Goal: Task Accomplishment & Management: Manage account settings

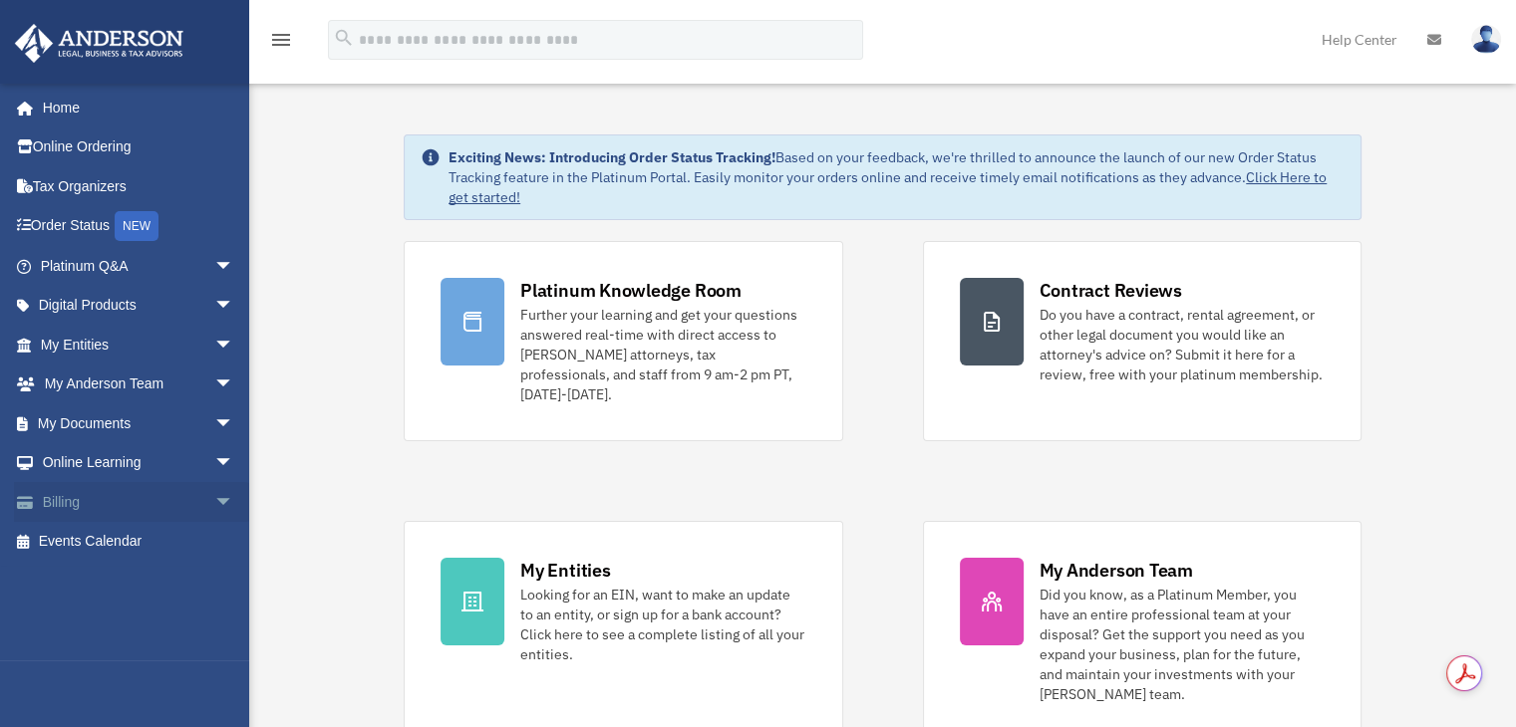
click at [155, 515] on link "Billing arrow_drop_down" at bounding box center [139, 502] width 250 height 40
click at [214, 505] on span "arrow_drop_down" at bounding box center [234, 502] width 40 height 41
click at [136, 586] on link "Past Invoices" at bounding box center [146, 582] width 236 height 40
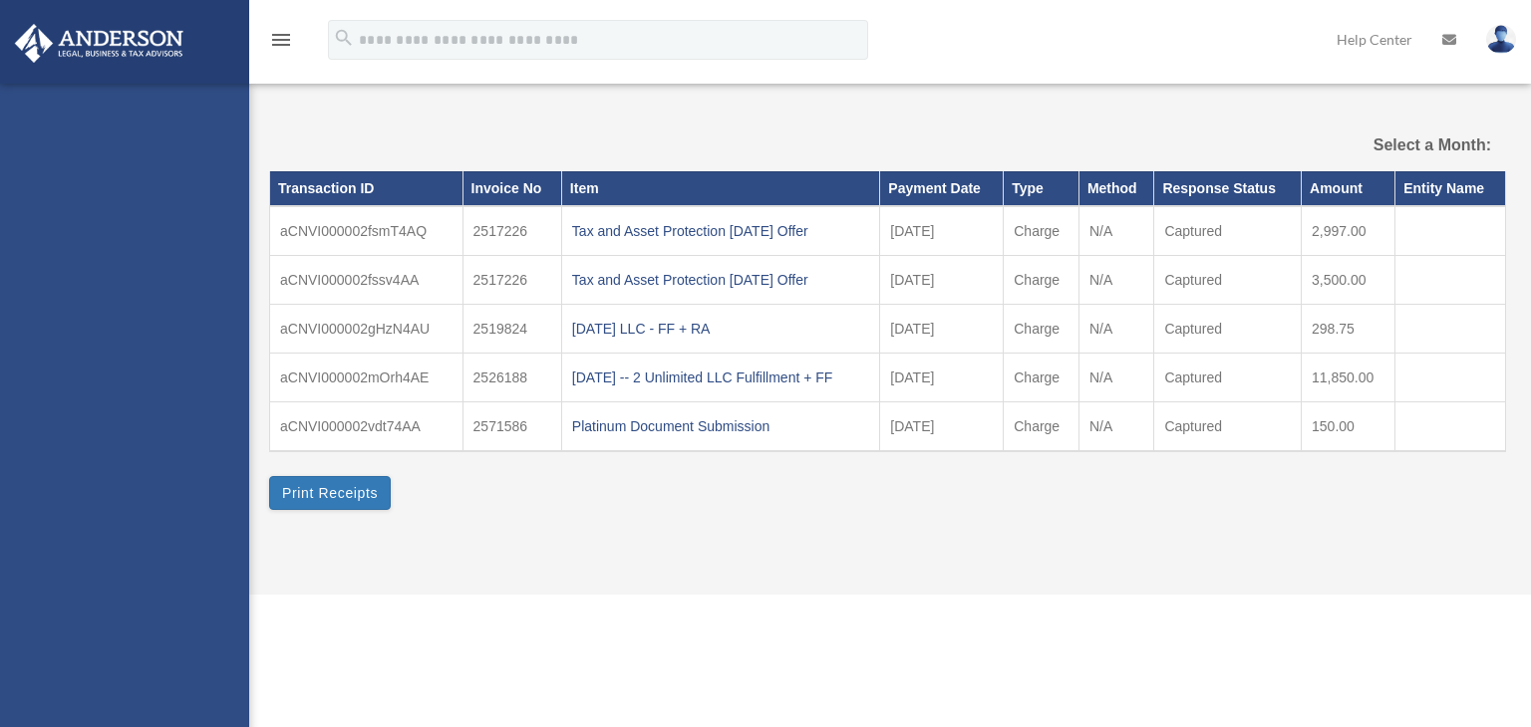
select select
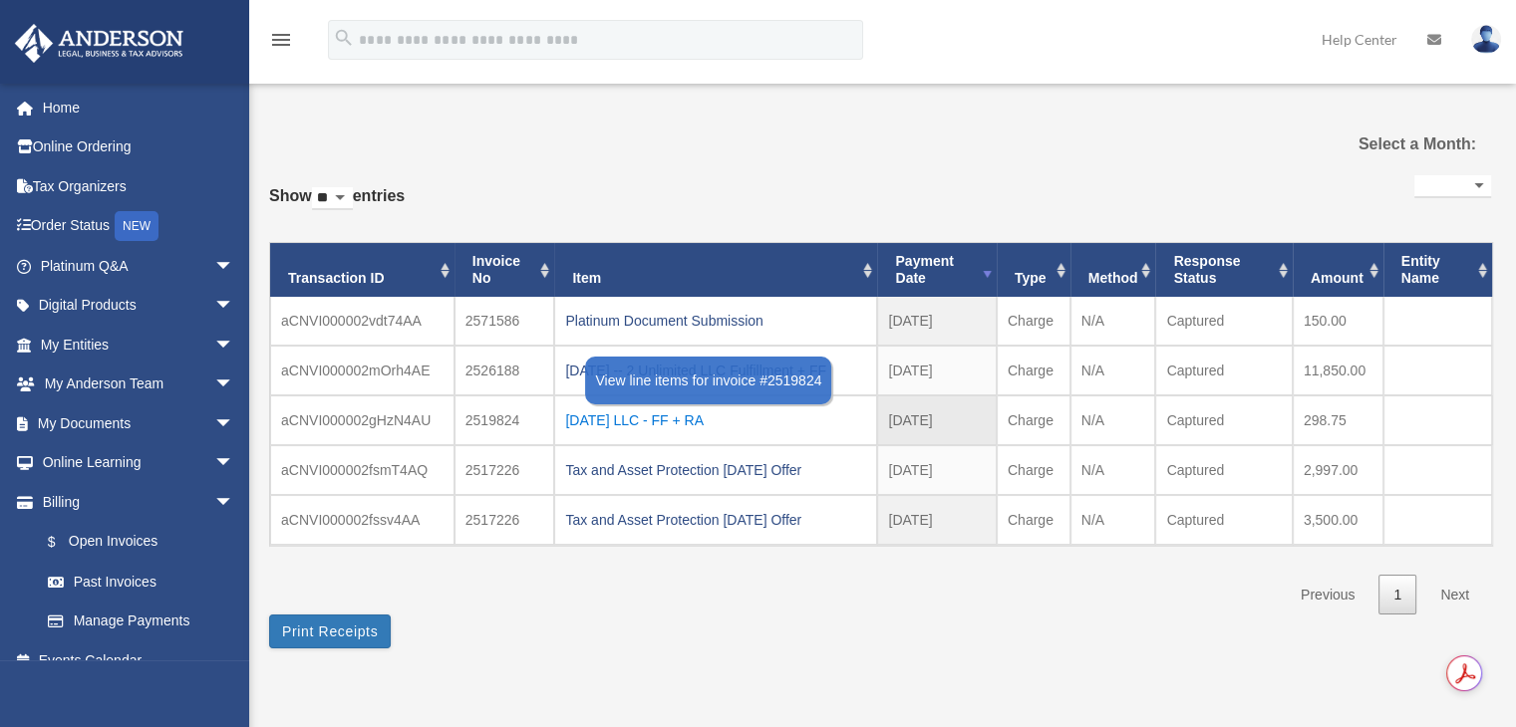
click at [657, 410] on div "2025.06.28 LLC - FF + RA" at bounding box center [715, 421] width 301 height 28
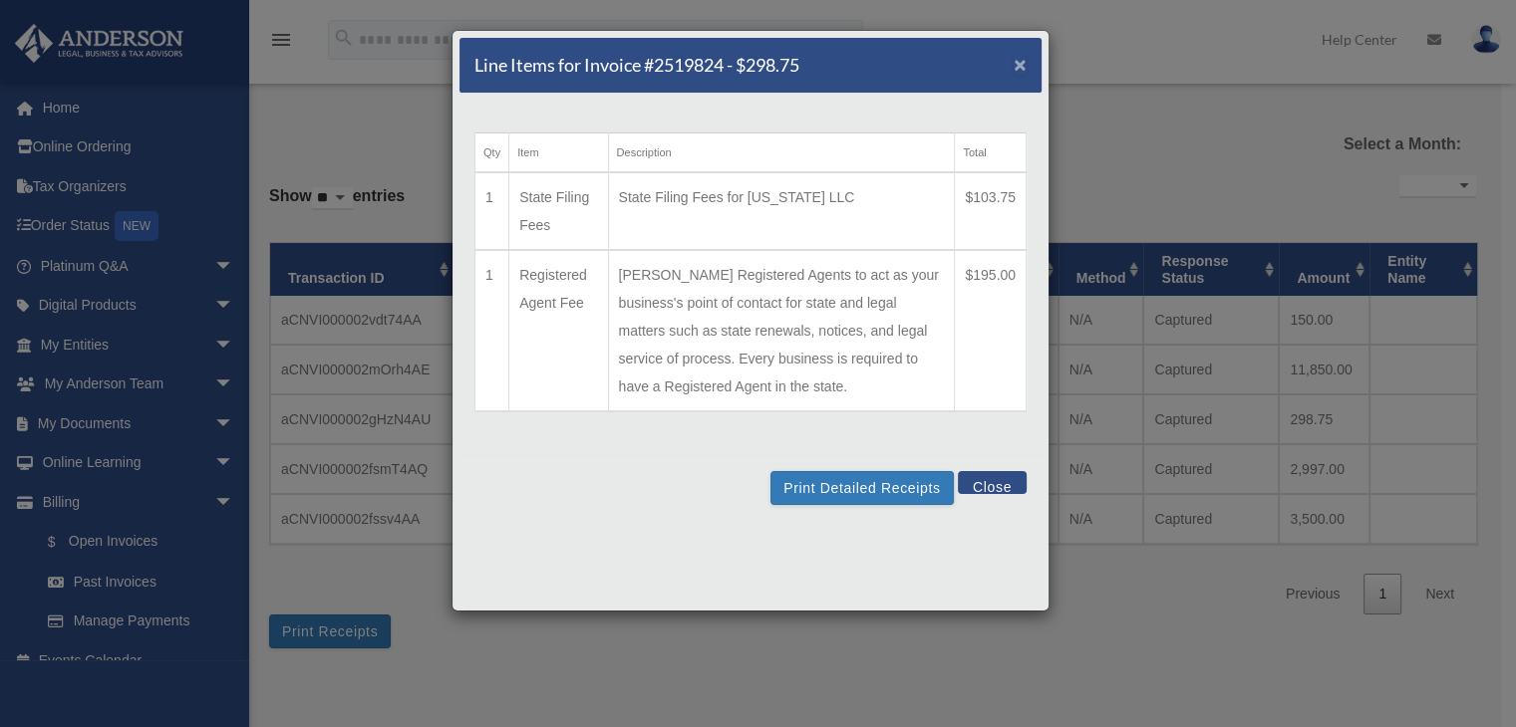
click at [1016, 69] on span "×" at bounding box center [1019, 64] width 13 height 23
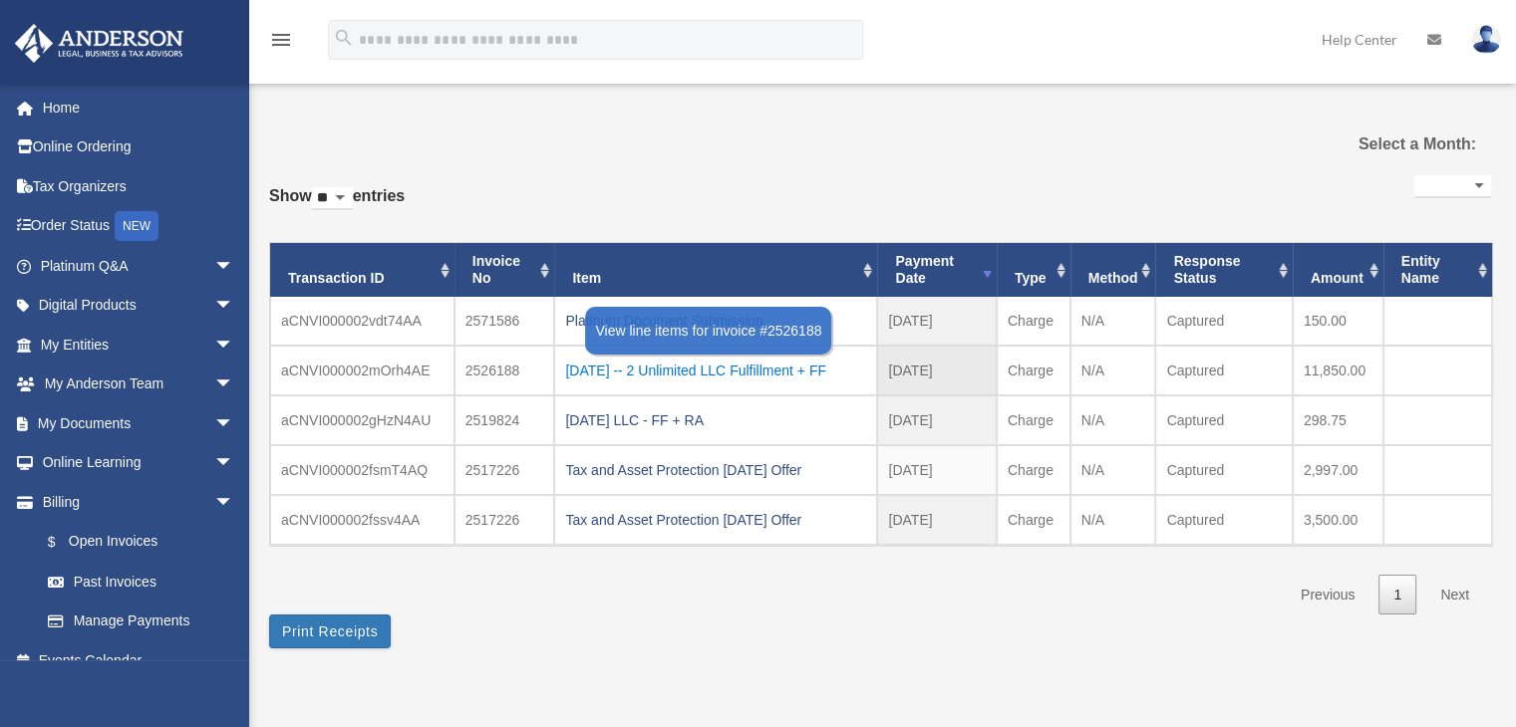
click at [678, 378] on div "2025.7.11 -- 2 Unlimited LLC Fulfillment + FF" at bounding box center [715, 371] width 301 height 28
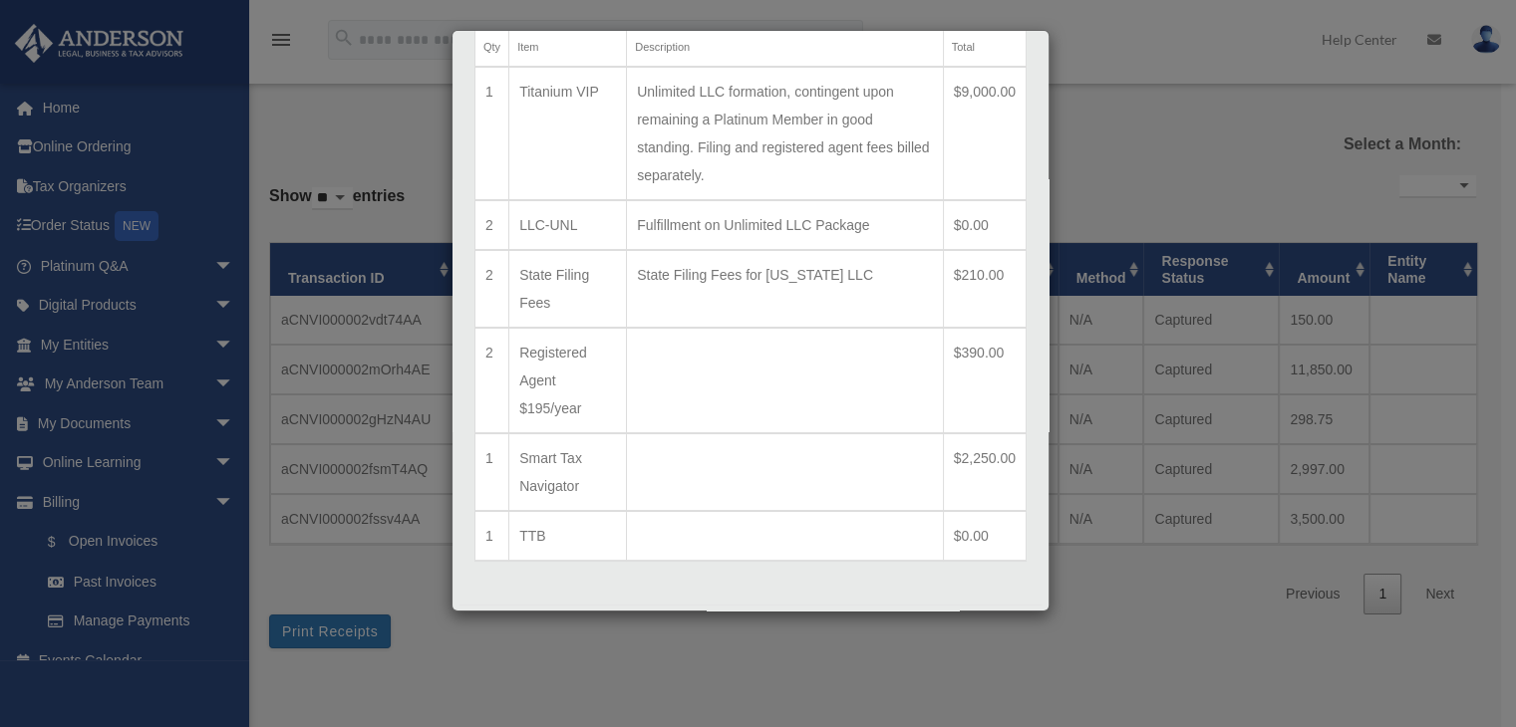
scroll to position [167, 0]
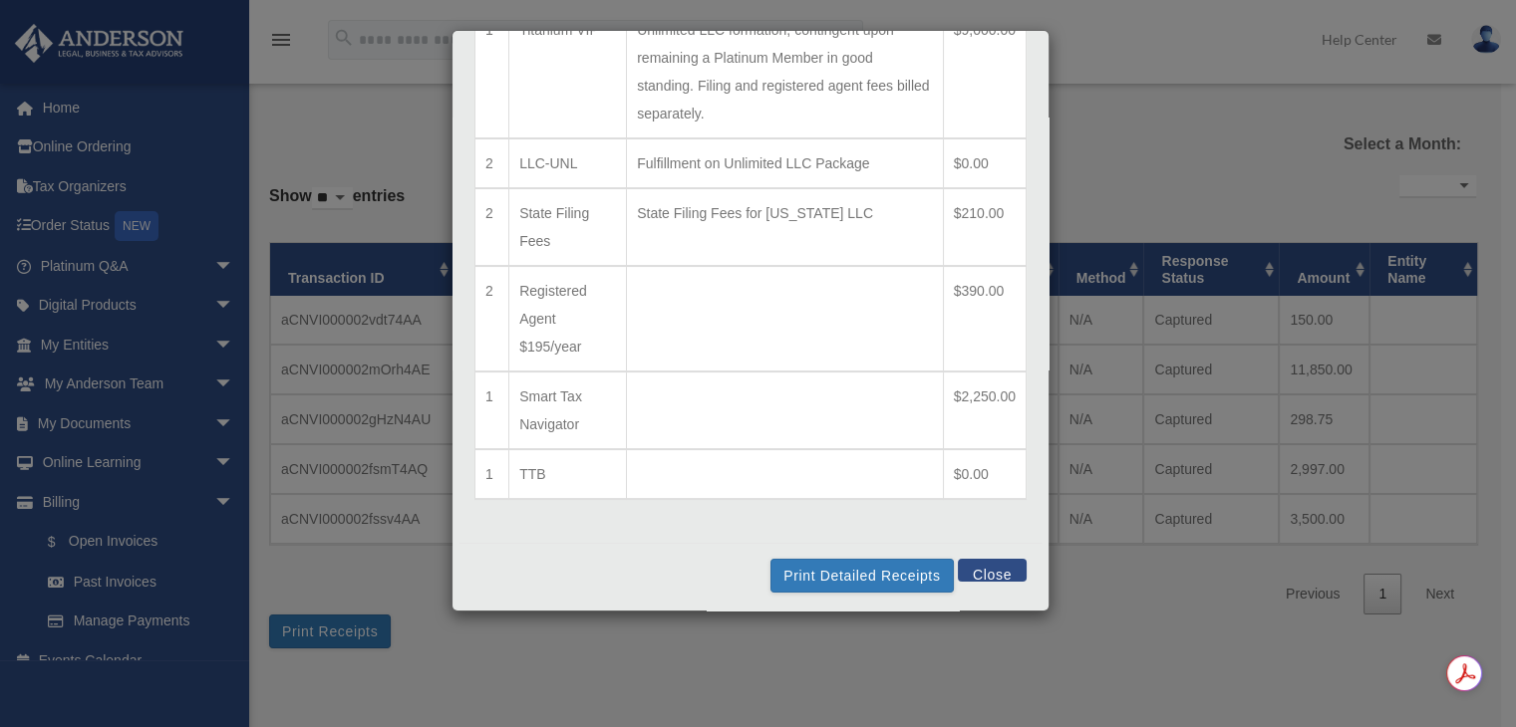
click at [993, 571] on button "Close" at bounding box center [992, 570] width 69 height 23
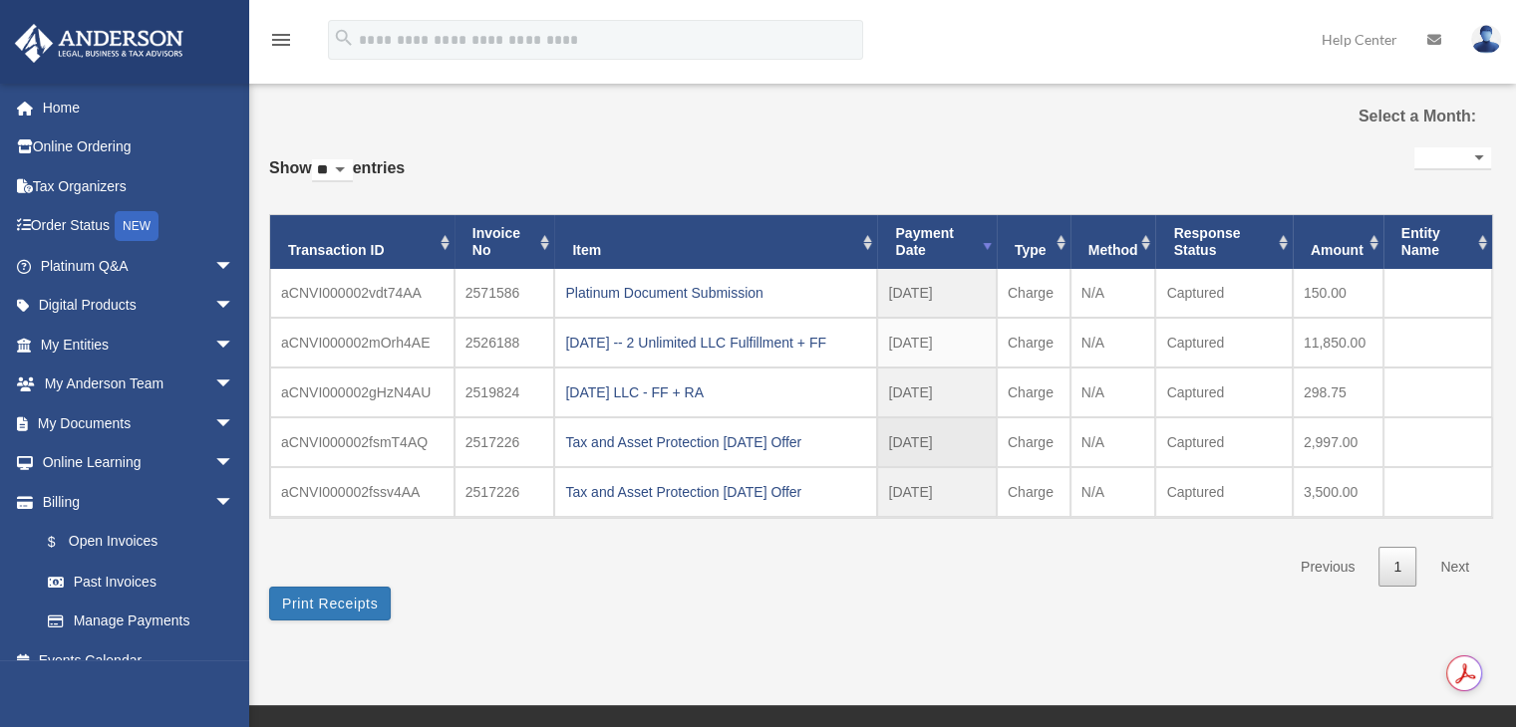
scroll to position [0, 0]
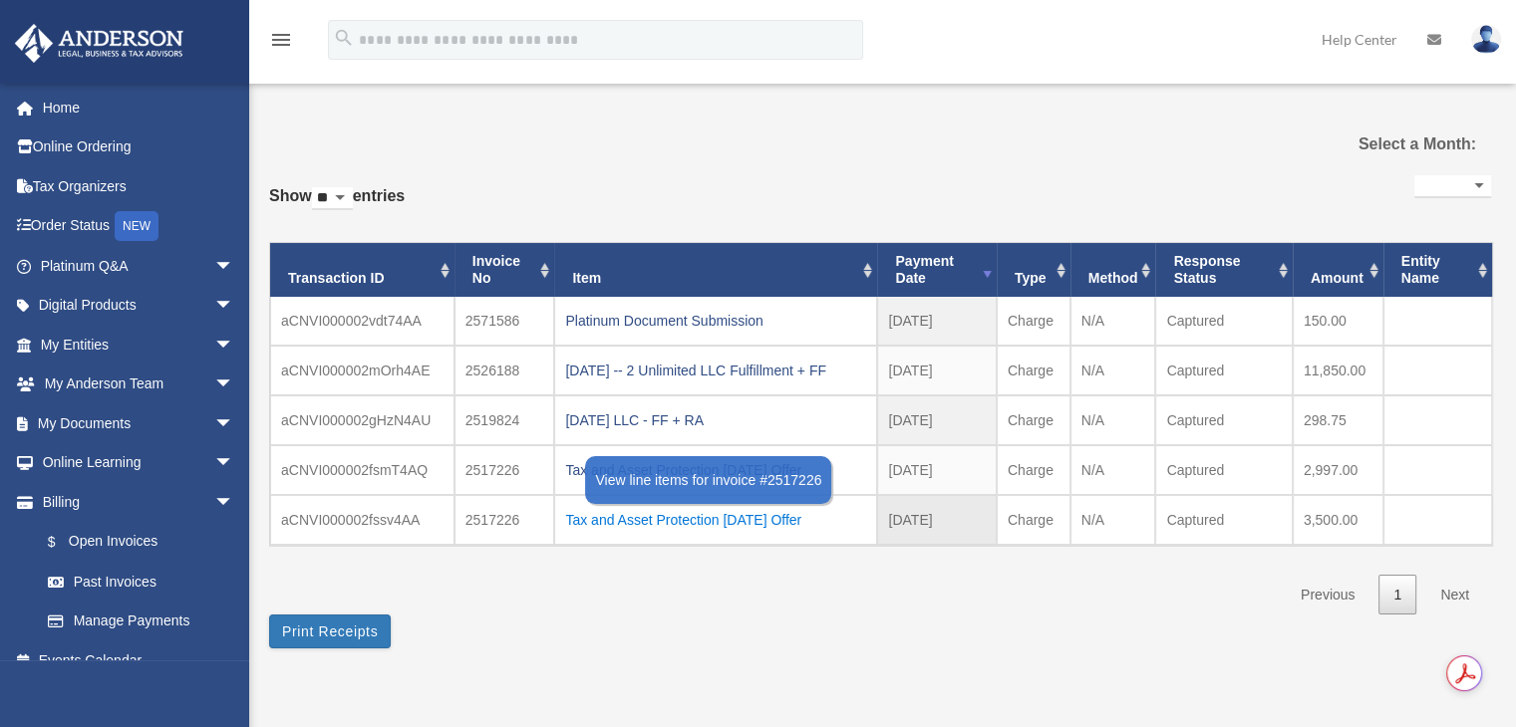
click at [690, 515] on div "Tax and Asset Protection [DATE] Offer" at bounding box center [715, 520] width 301 height 28
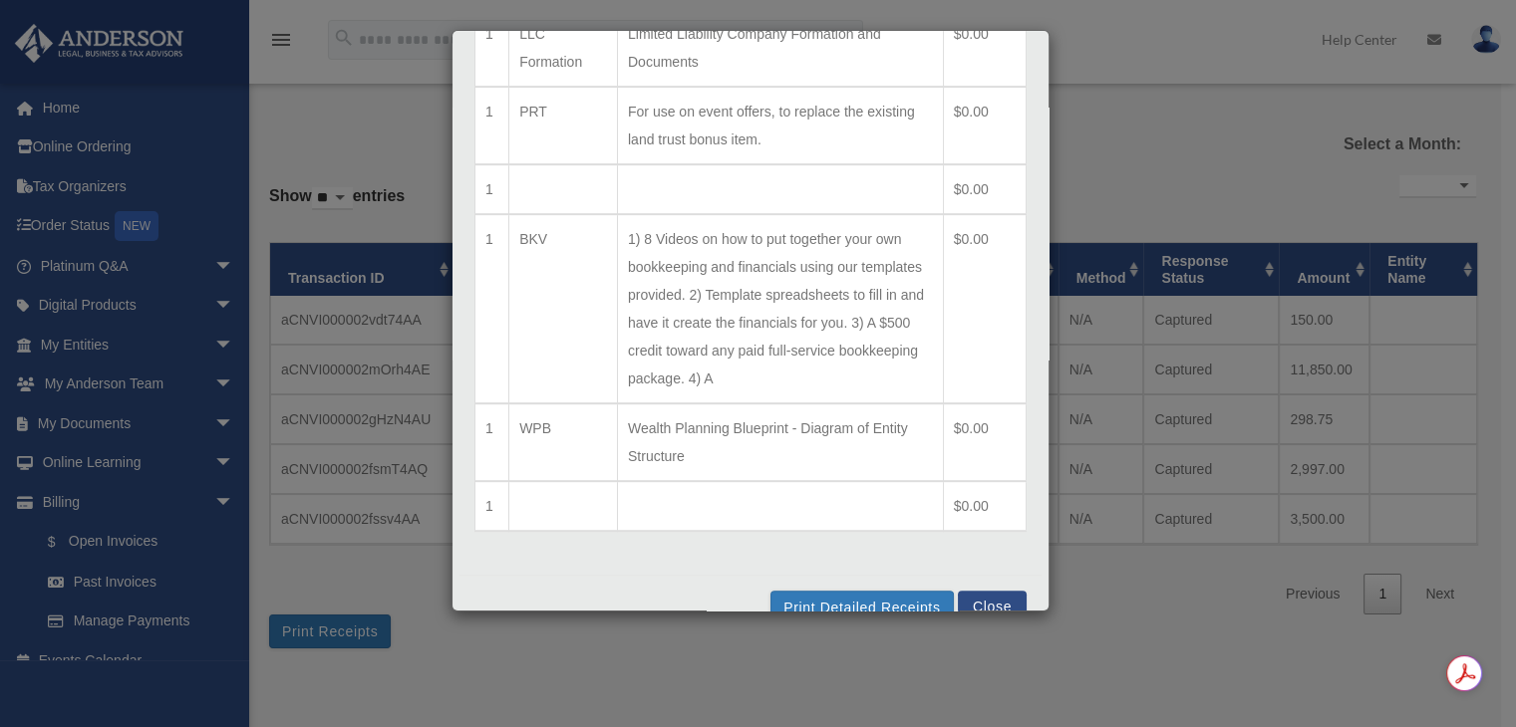
scroll to position [966, 0]
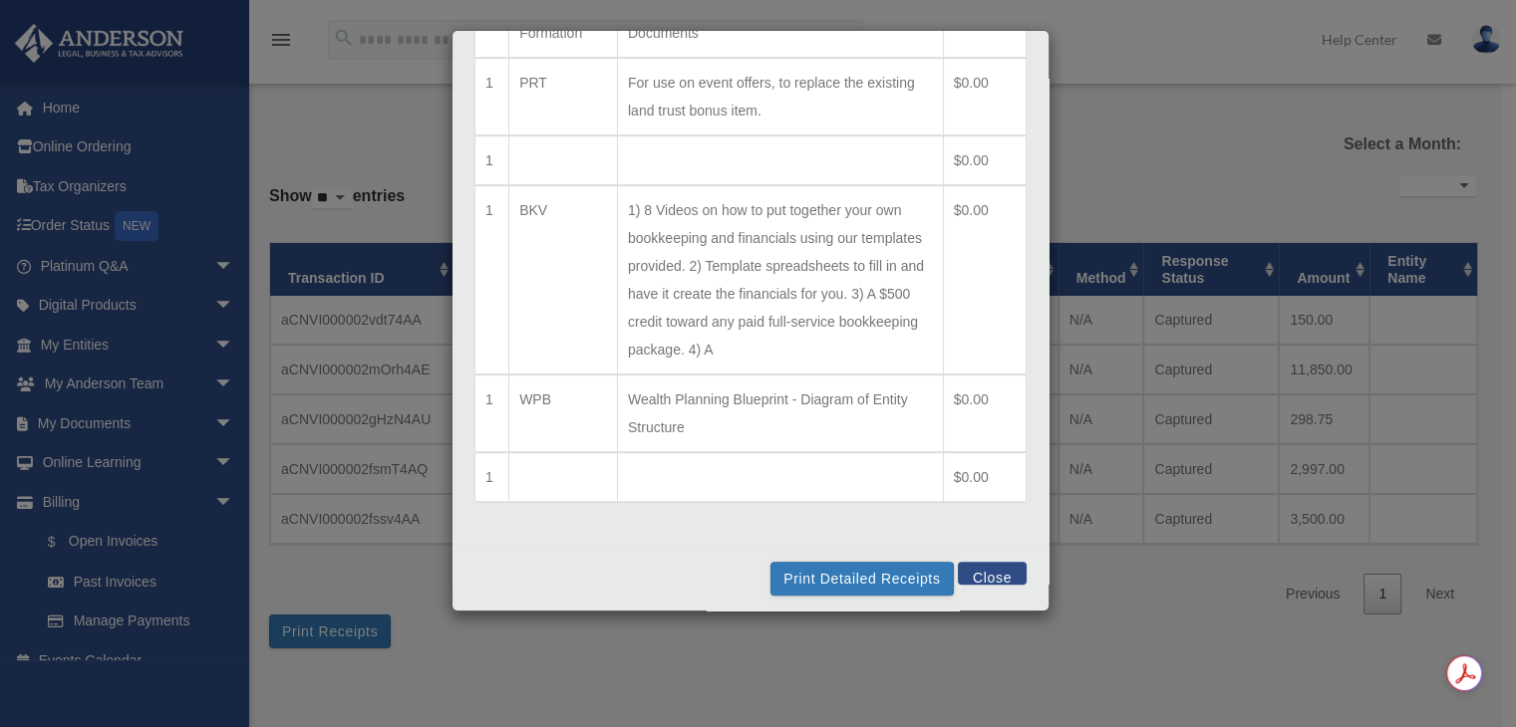
click at [1072, 84] on div "Line Items for Invoice #2517226 - $3500 × Qty Item Description Total 1 Living T…" at bounding box center [758, 363] width 1516 height 727
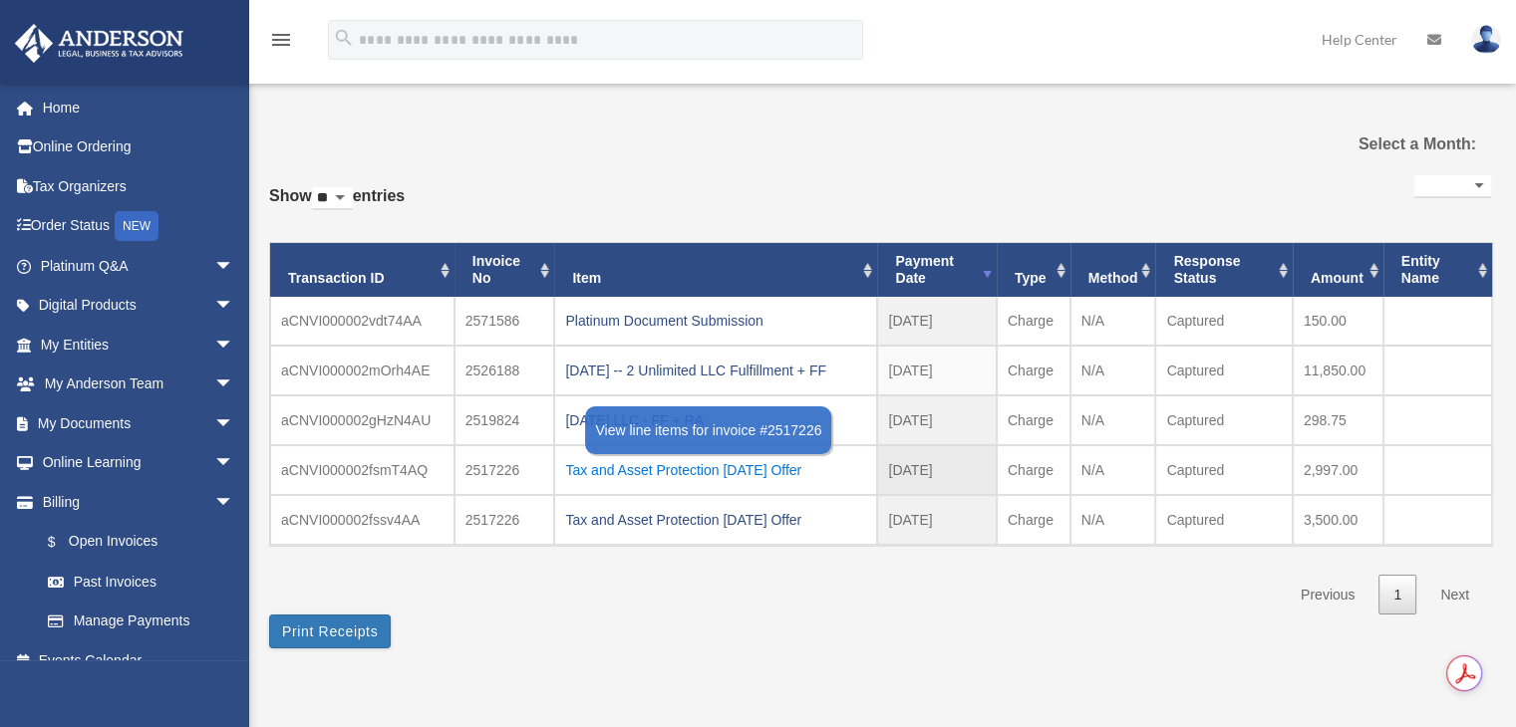
click at [687, 471] on div "Tax and Asset Protection [DATE] Offer" at bounding box center [715, 470] width 301 height 28
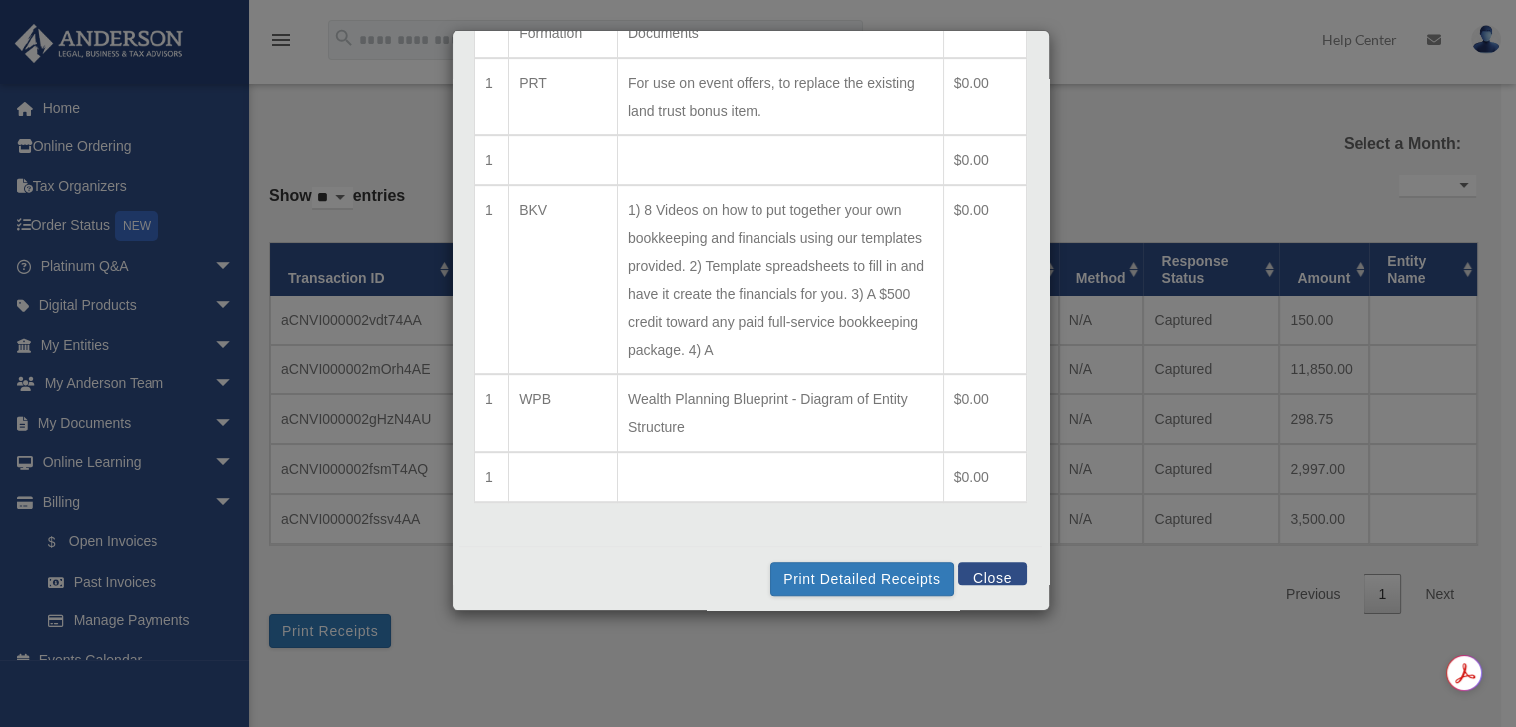
click at [1121, 180] on div "Line Items for Invoice #2517226 - $2997 × Qty Item Description Total 1 Living T…" at bounding box center [758, 363] width 1516 height 727
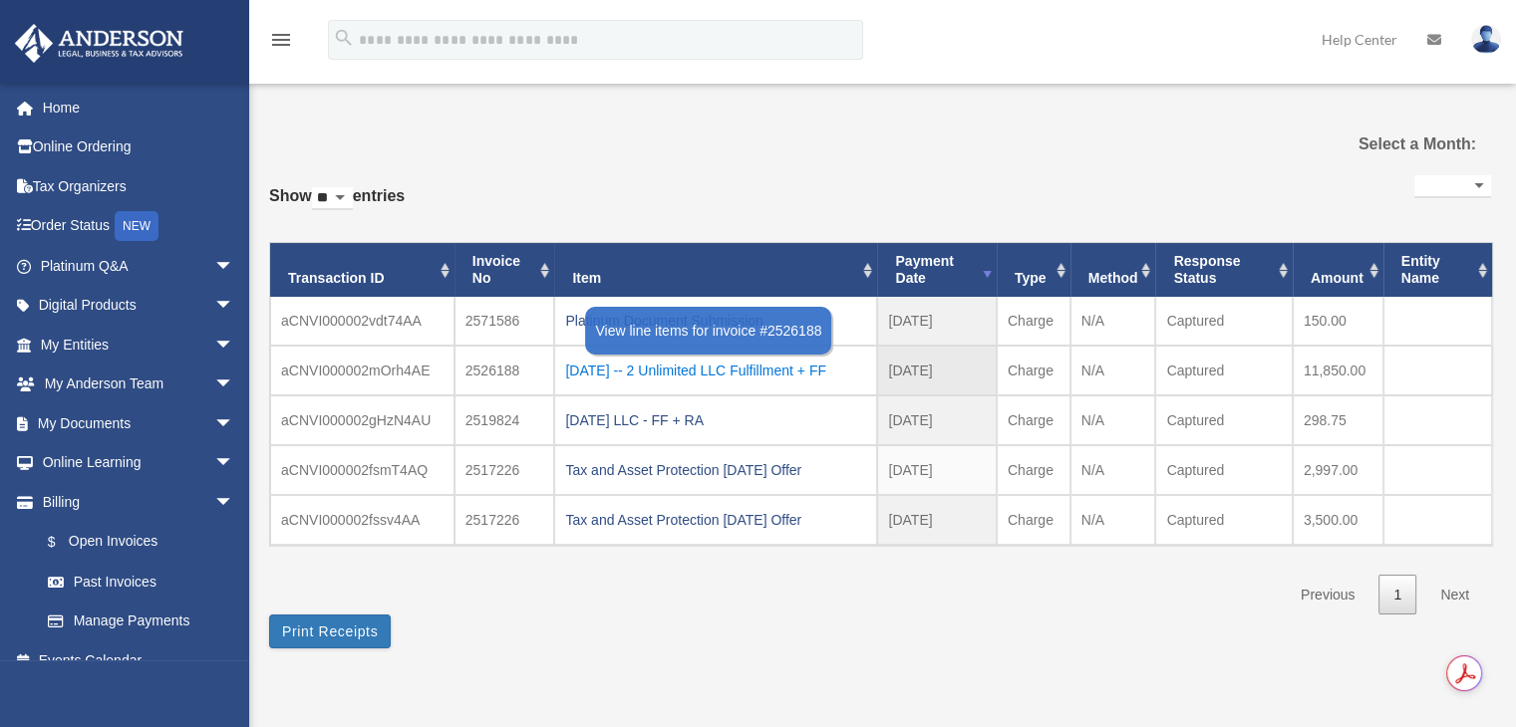
click at [745, 377] on div "2025.7.11 -- 2 Unlimited LLC Fulfillment + FF" at bounding box center [715, 371] width 301 height 28
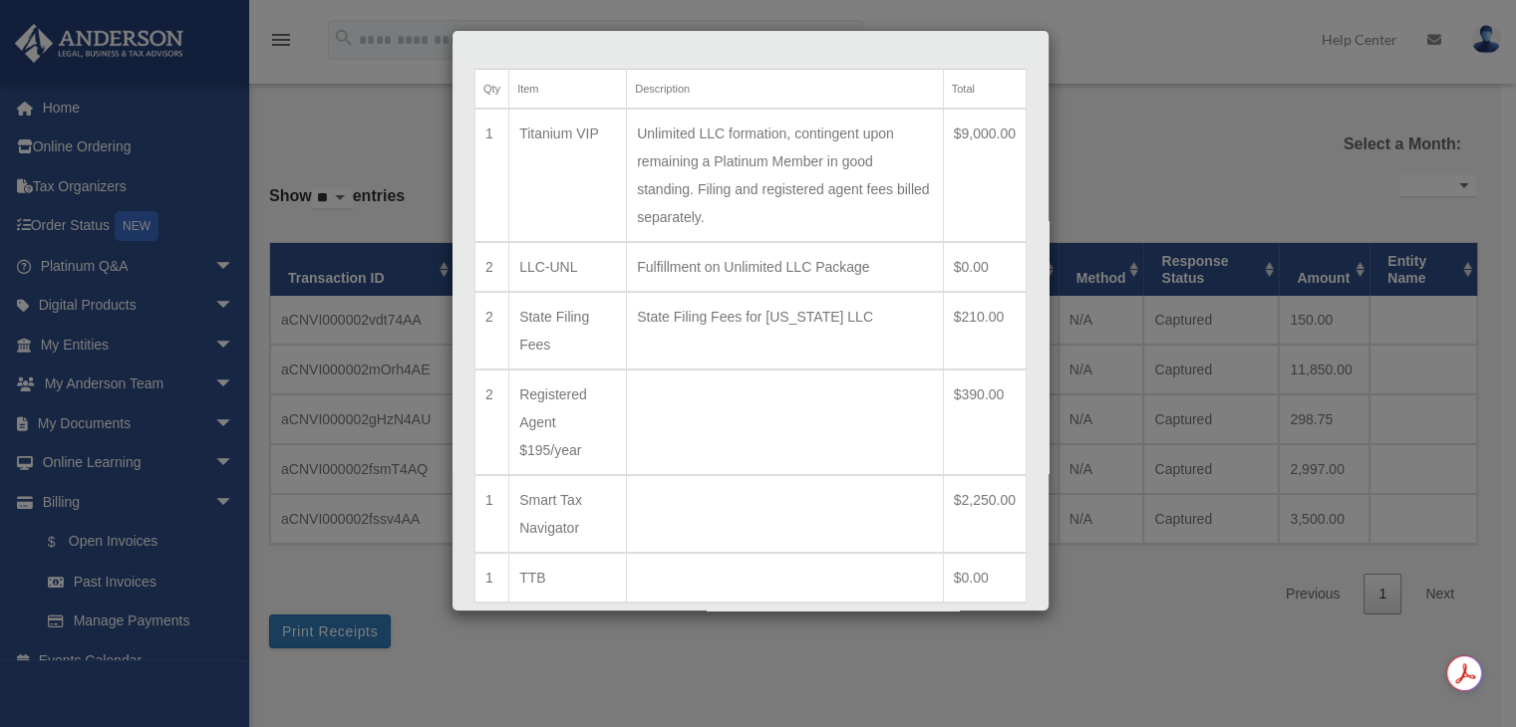
scroll to position [100, 0]
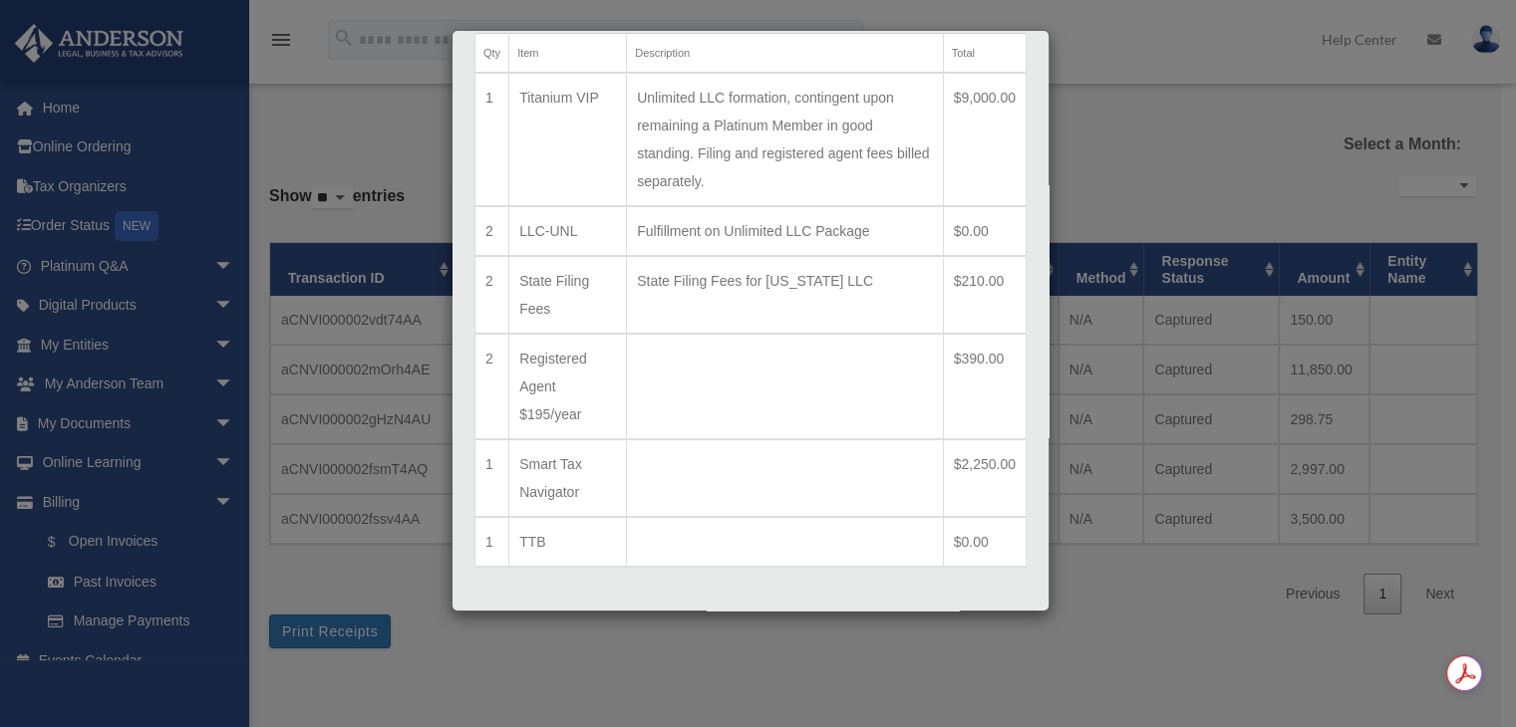
click at [1182, 201] on div "Line Items for Invoice #2526188 - $11850 × Qty Item Description Total 1 Titaniu…" at bounding box center [758, 363] width 1516 height 727
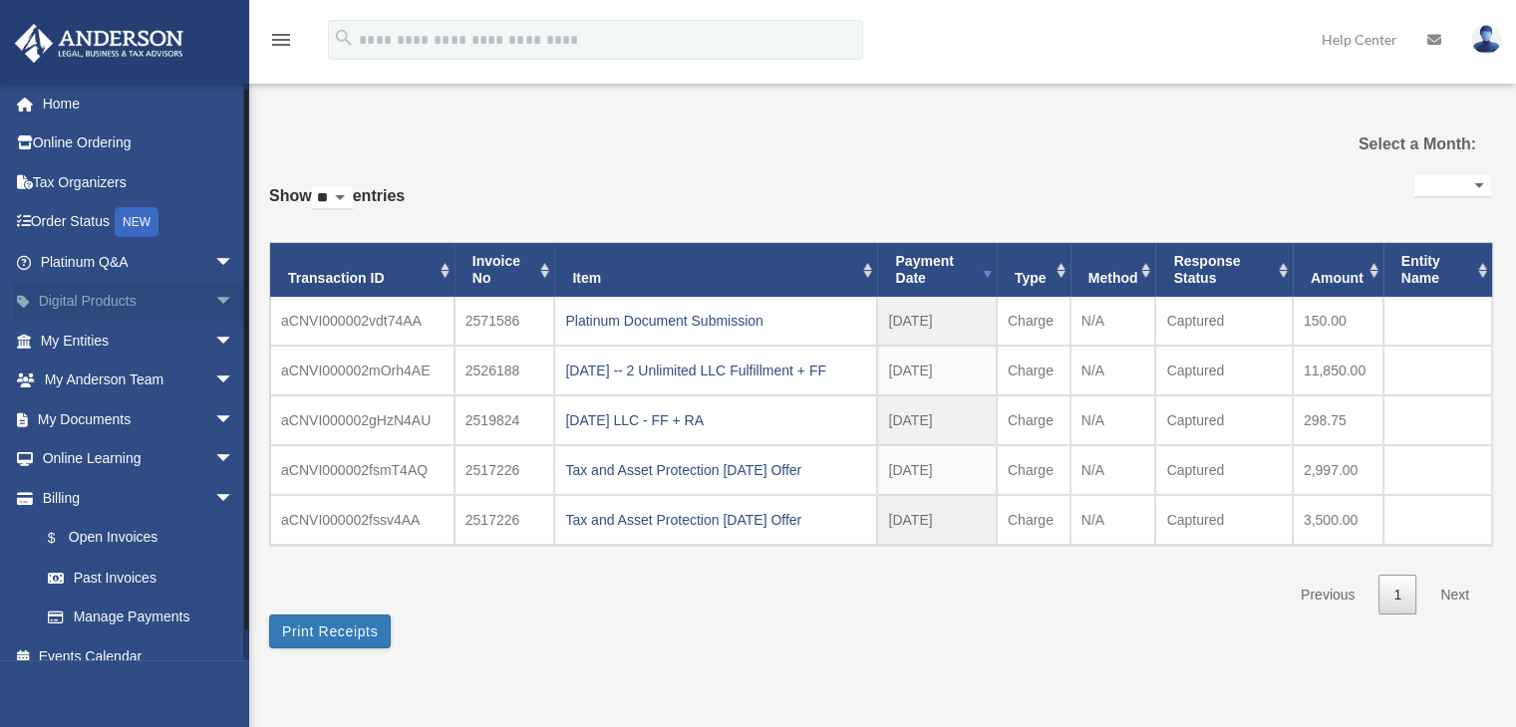
scroll to position [0, 0]
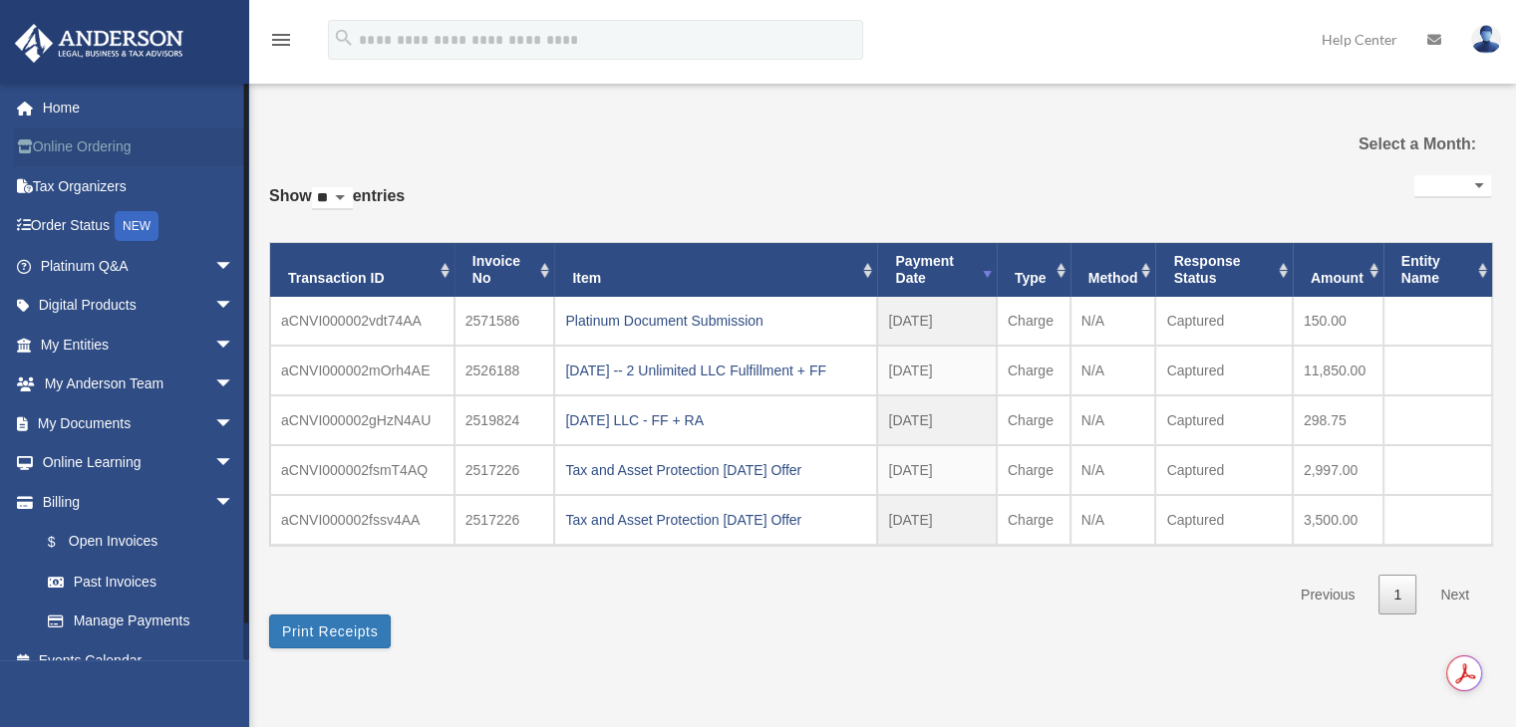
click at [64, 149] on link "Online Ordering" at bounding box center [139, 148] width 250 height 40
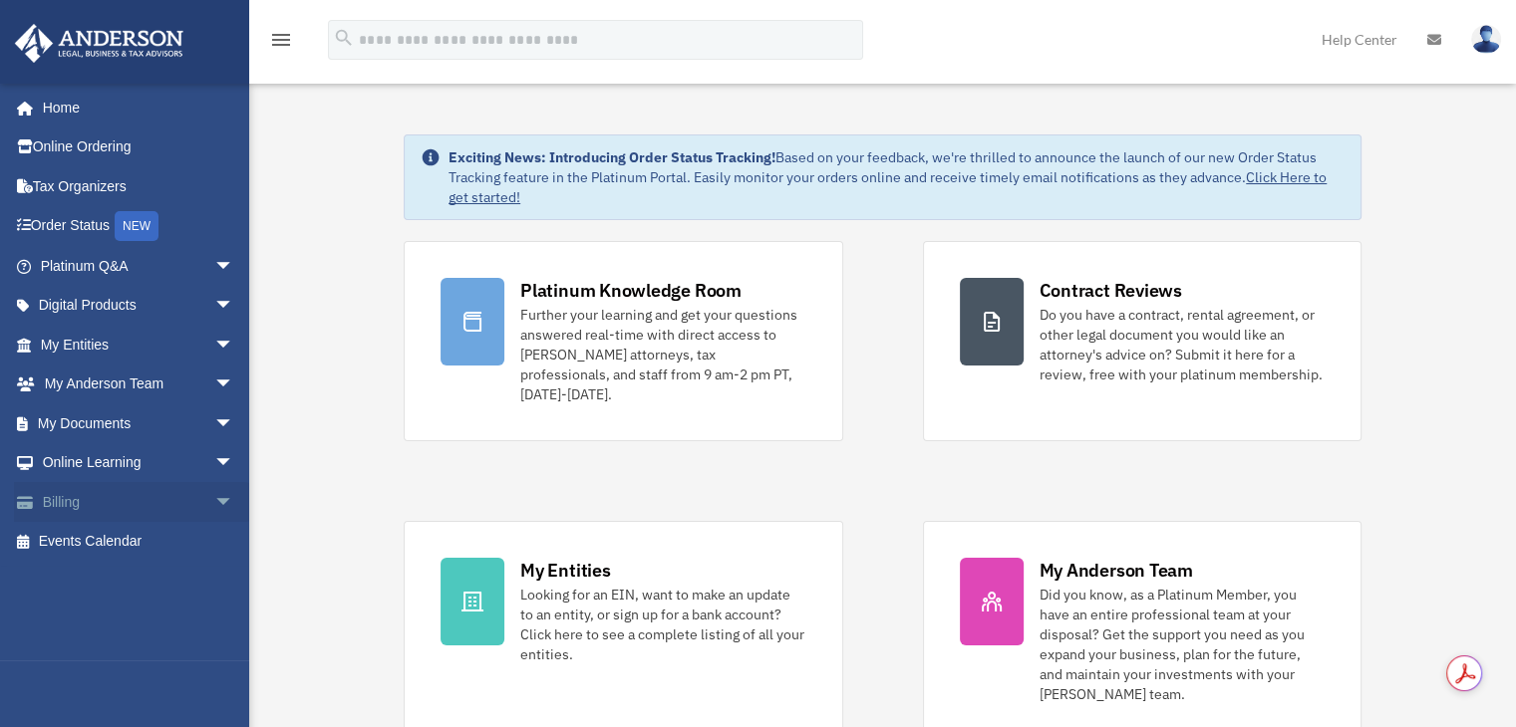
click at [149, 509] on link "Billing arrow_drop_down" at bounding box center [139, 502] width 250 height 40
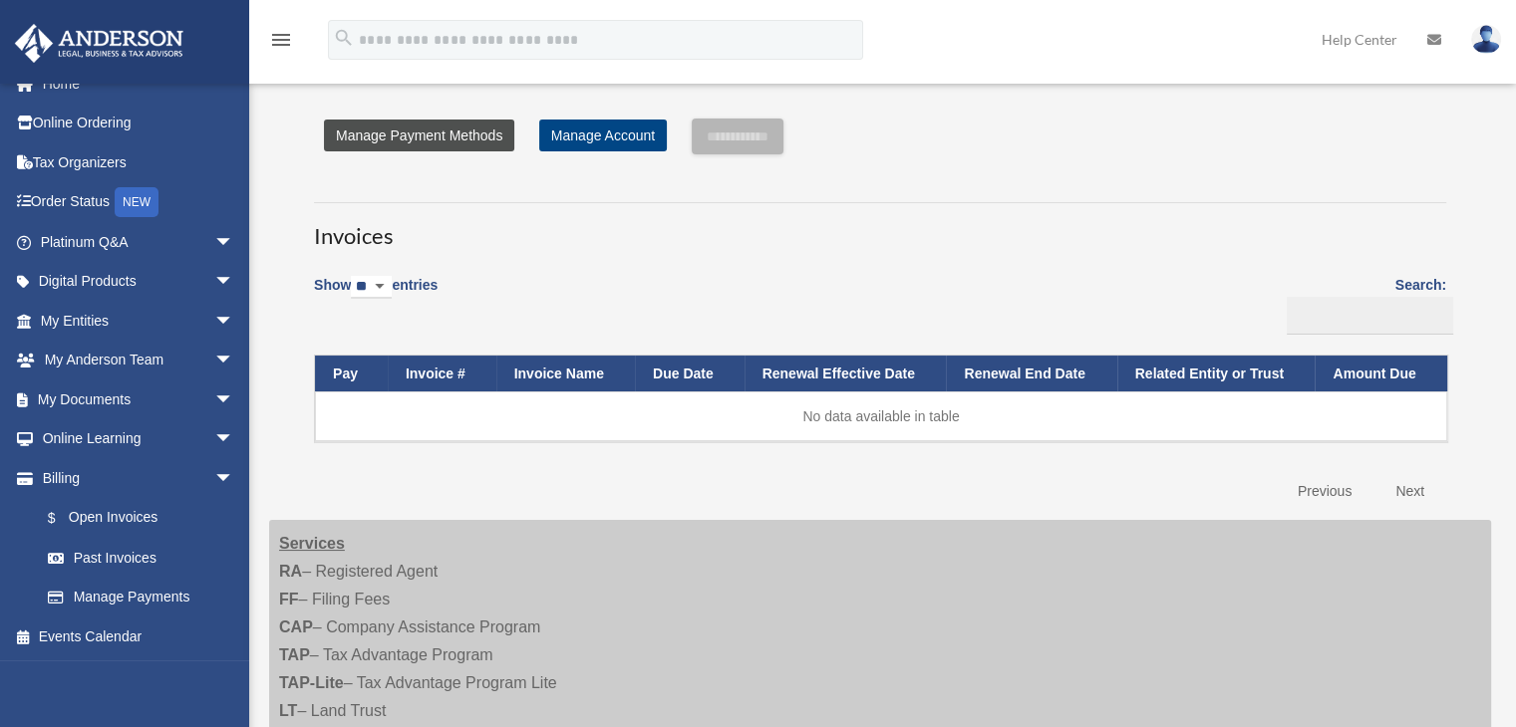
click at [460, 129] on link "Manage Payment Methods" at bounding box center [419, 136] width 190 height 32
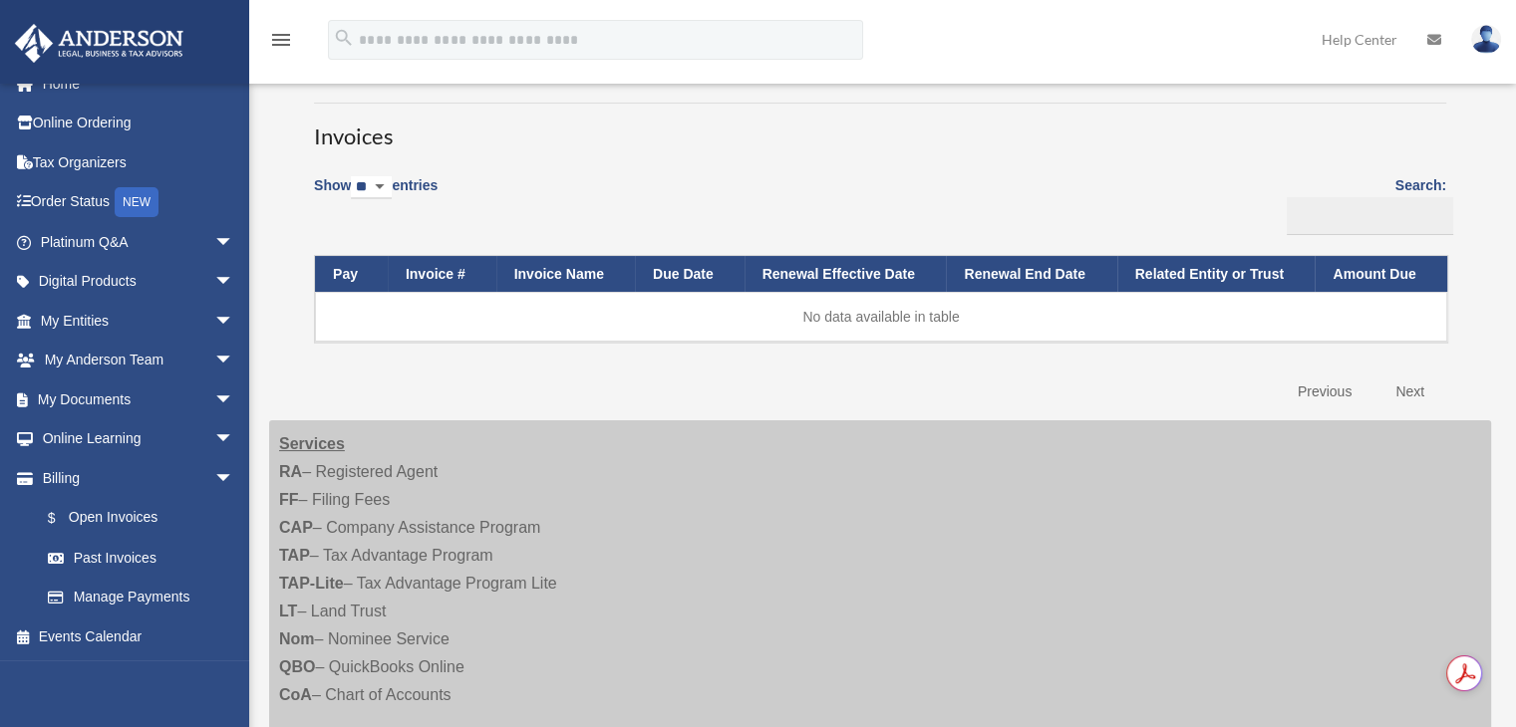
scroll to position [150, 0]
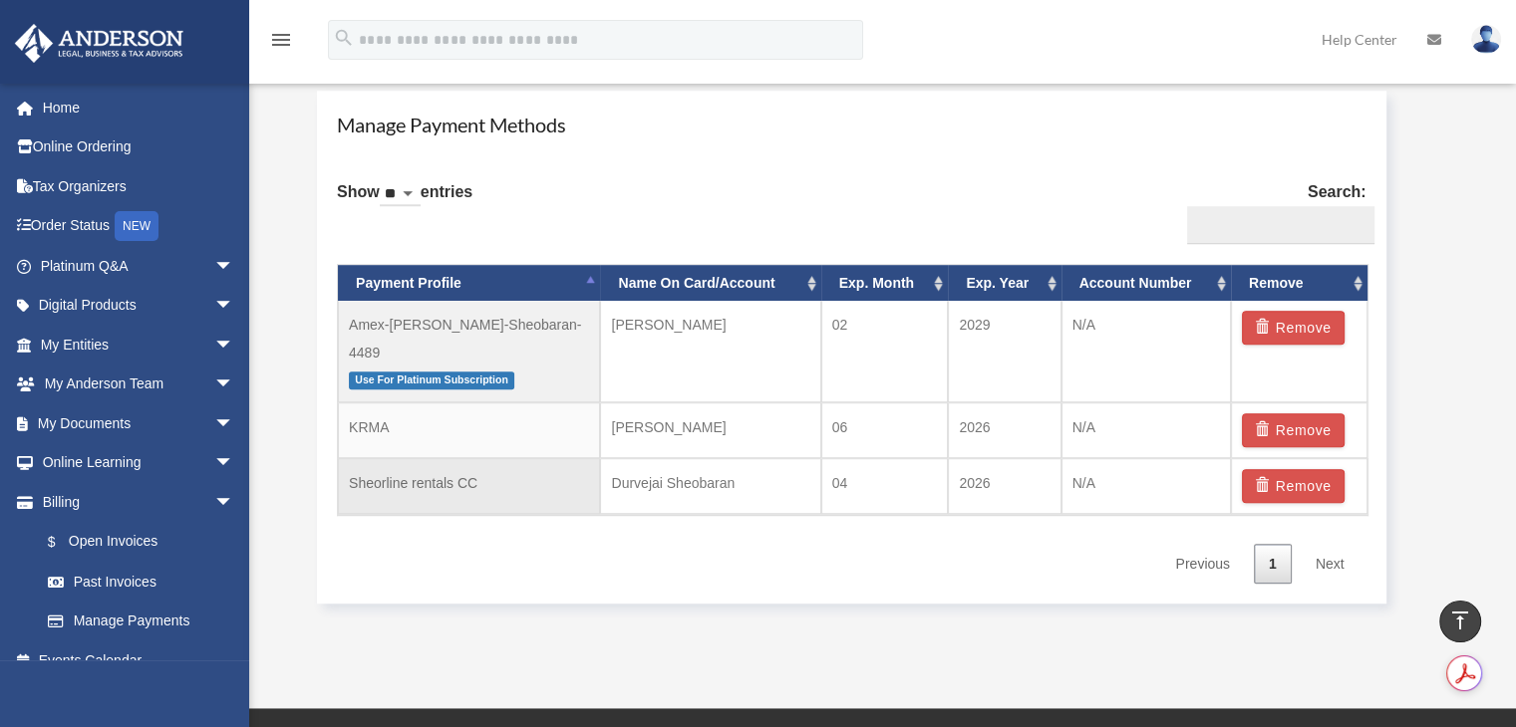
scroll to position [1196, 0]
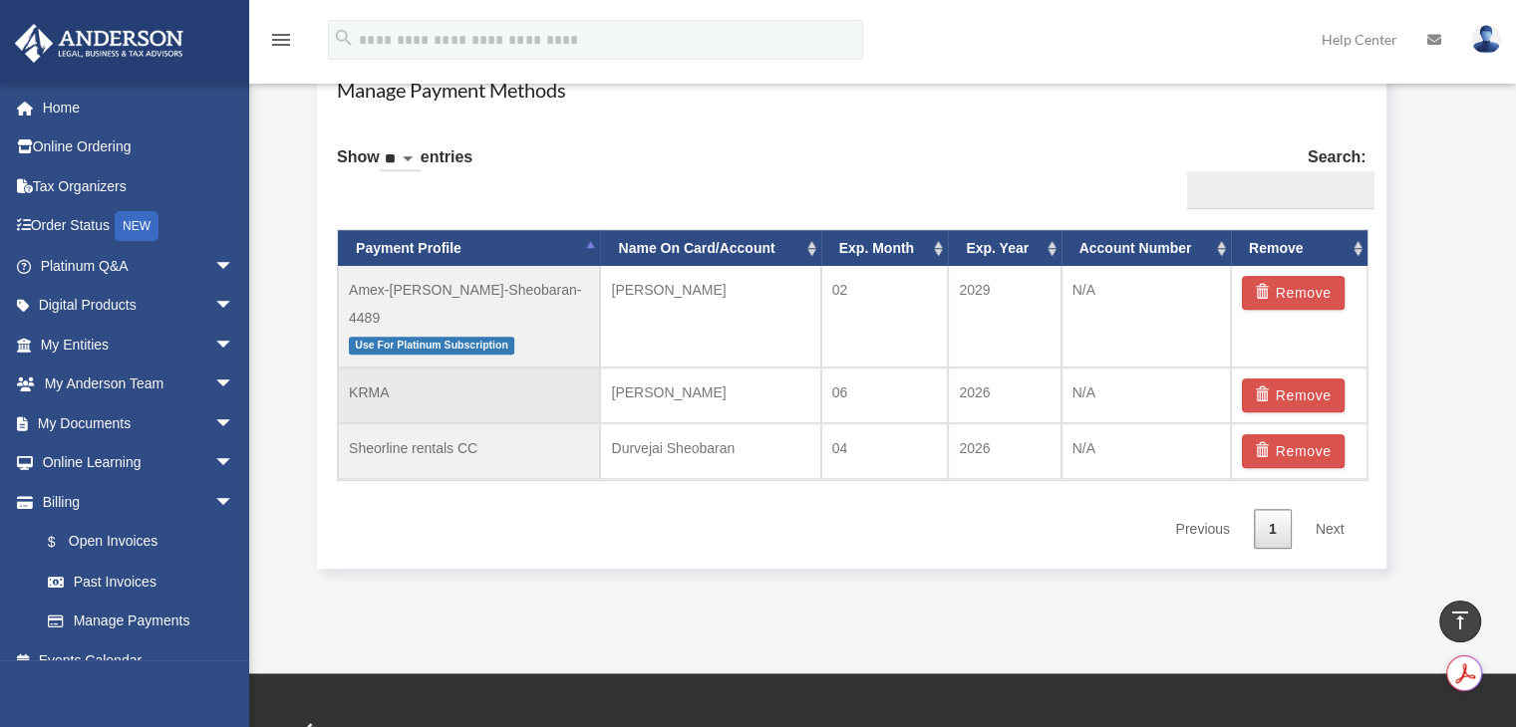
click at [404, 368] on td "KRMA" at bounding box center [469, 396] width 262 height 56
click at [430, 293] on td "Amex-Manjusha-Sheobaran-4489 Use For Platinum Subscription" at bounding box center [469, 317] width 262 height 102
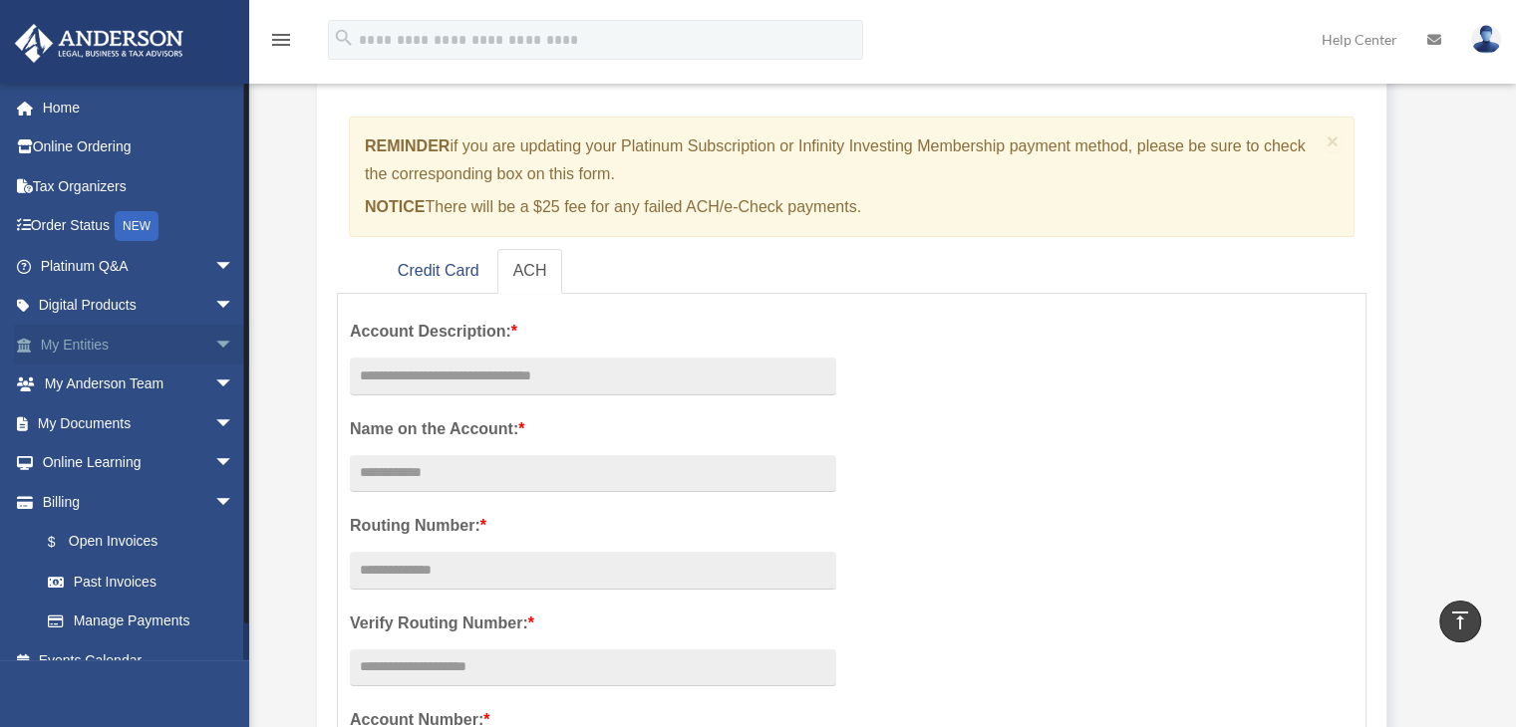
scroll to position [89, 0]
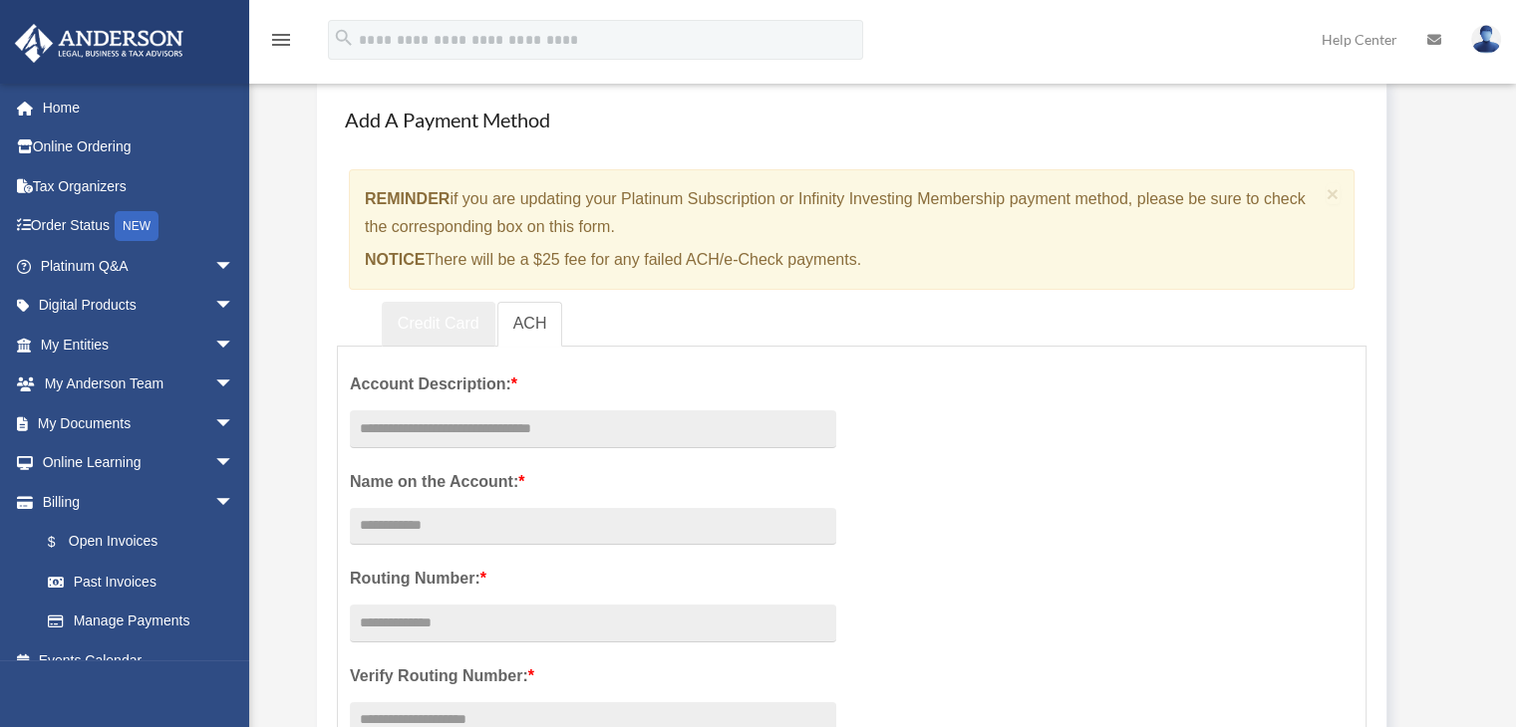
click at [403, 334] on link "Credit Card" at bounding box center [439, 324] width 114 height 45
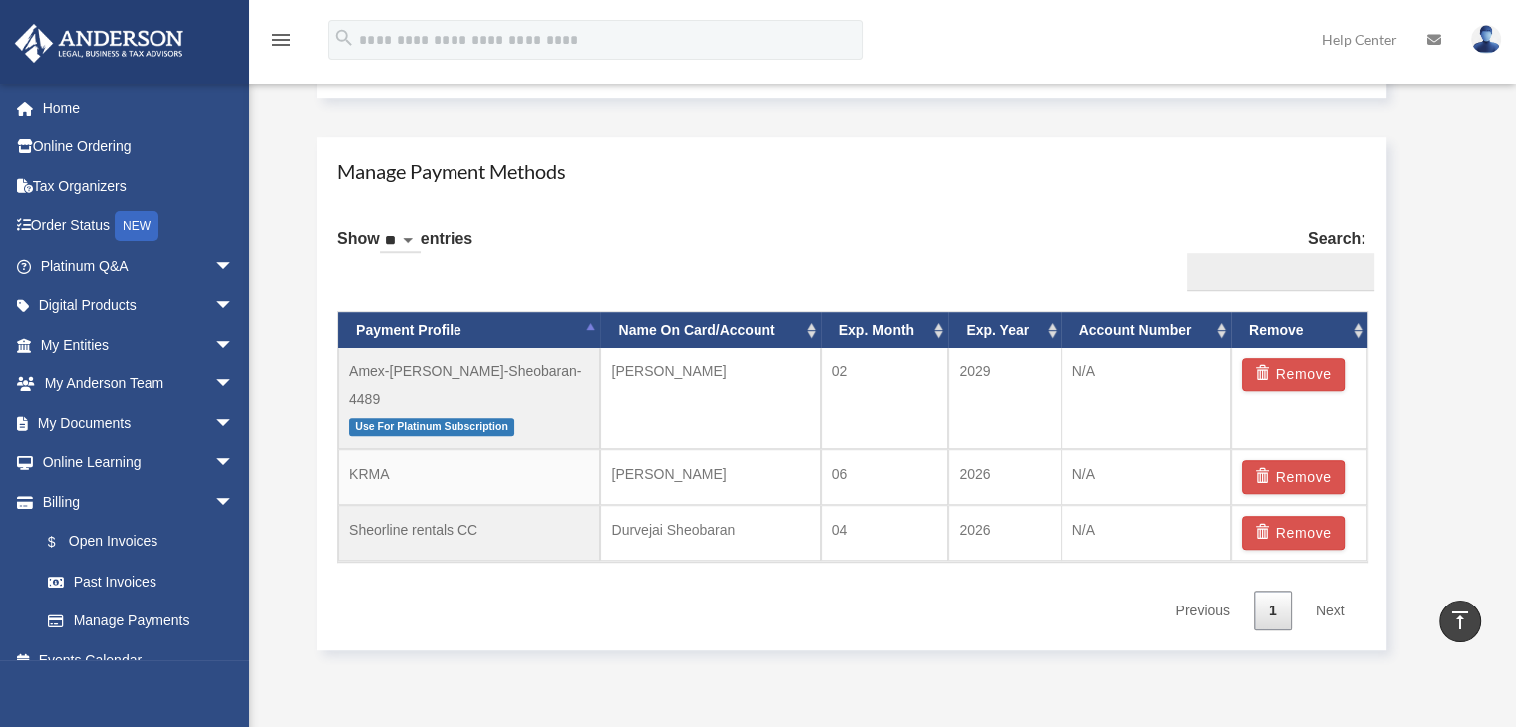
scroll to position [1085, 0]
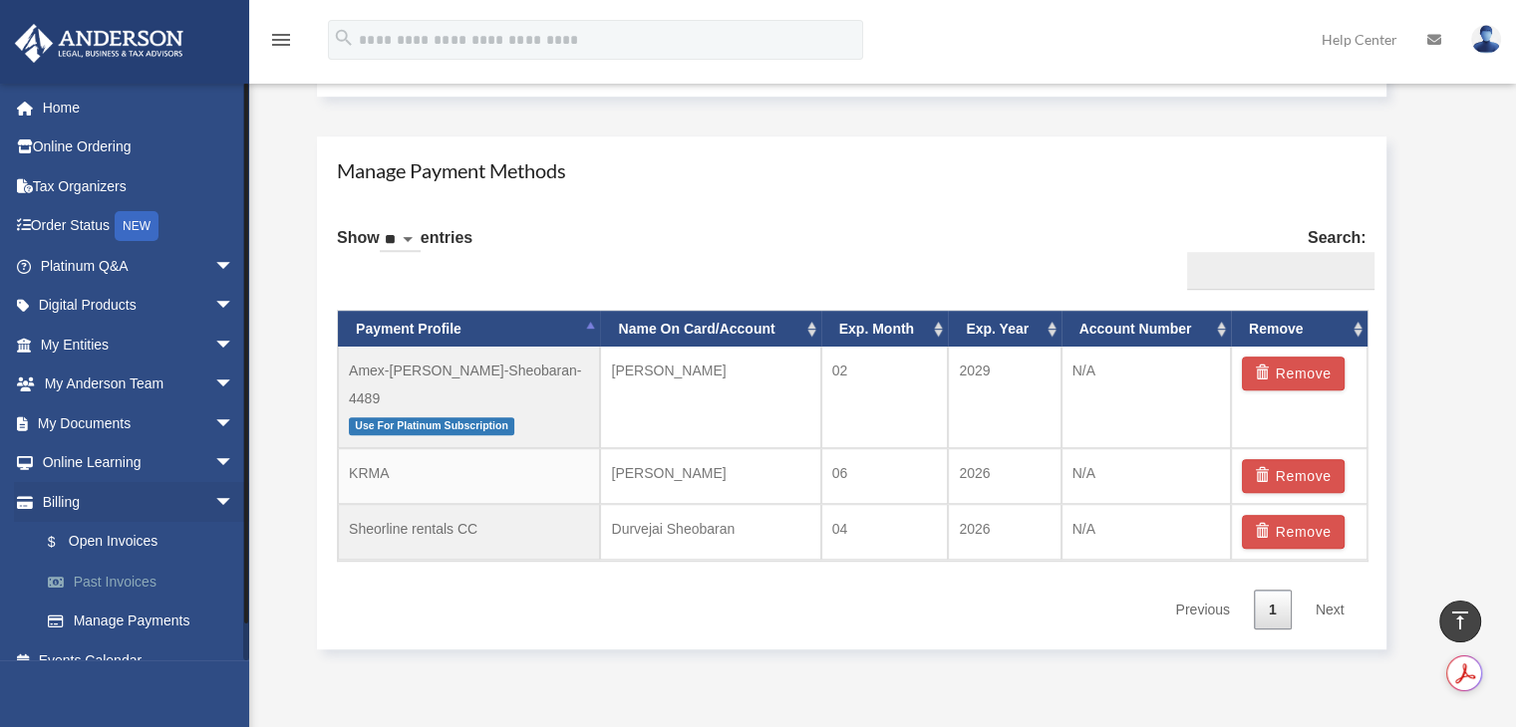
click at [137, 587] on link "Past Invoices" at bounding box center [146, 582] width 236 height 40
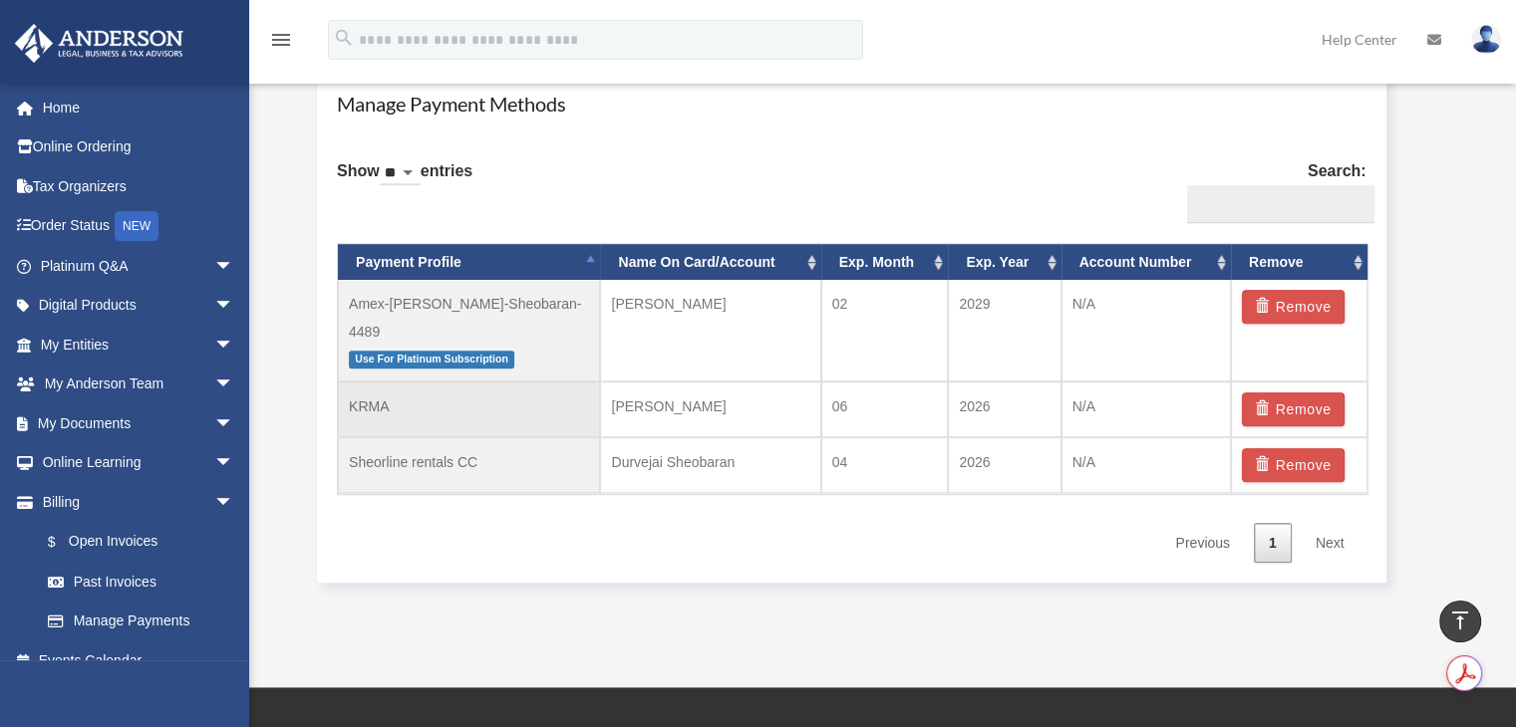
scroll to position [1185, 0]
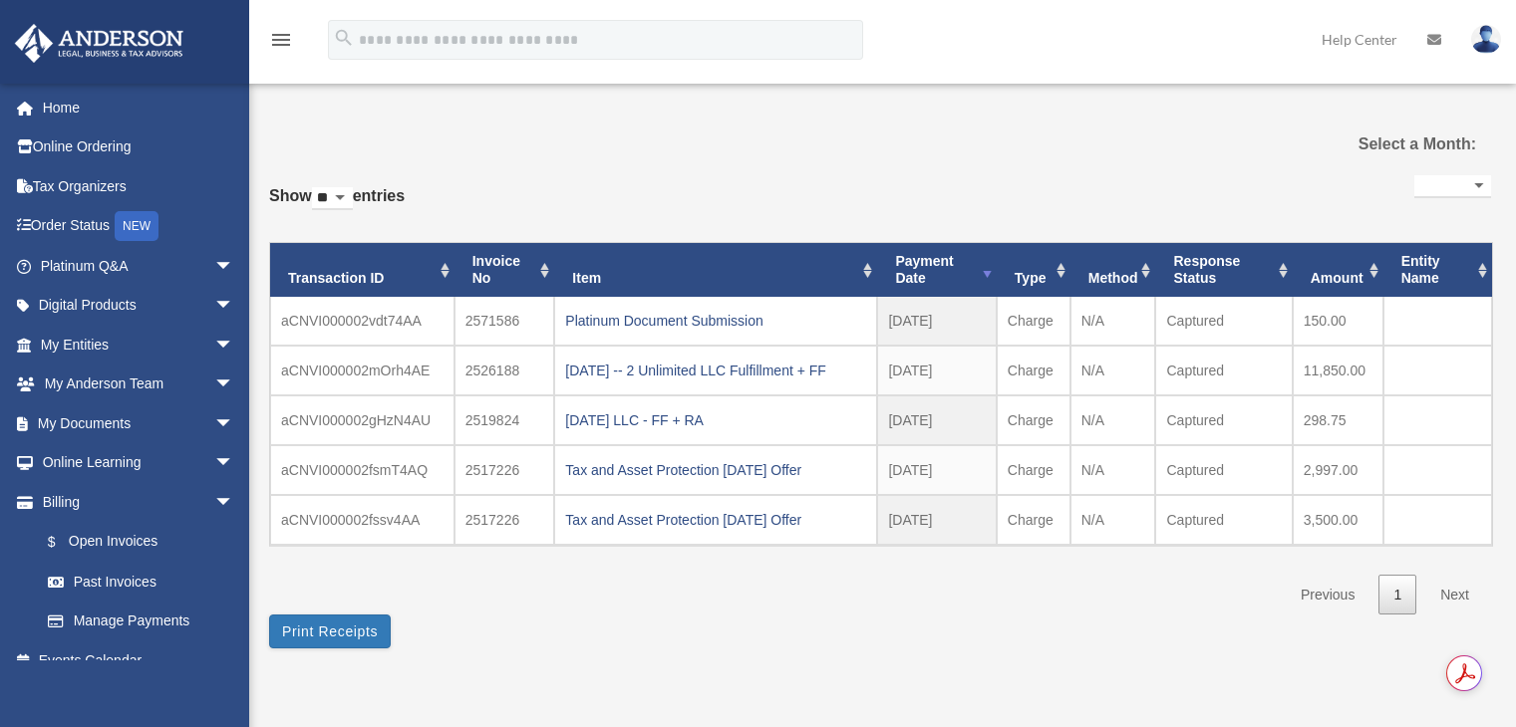
select select
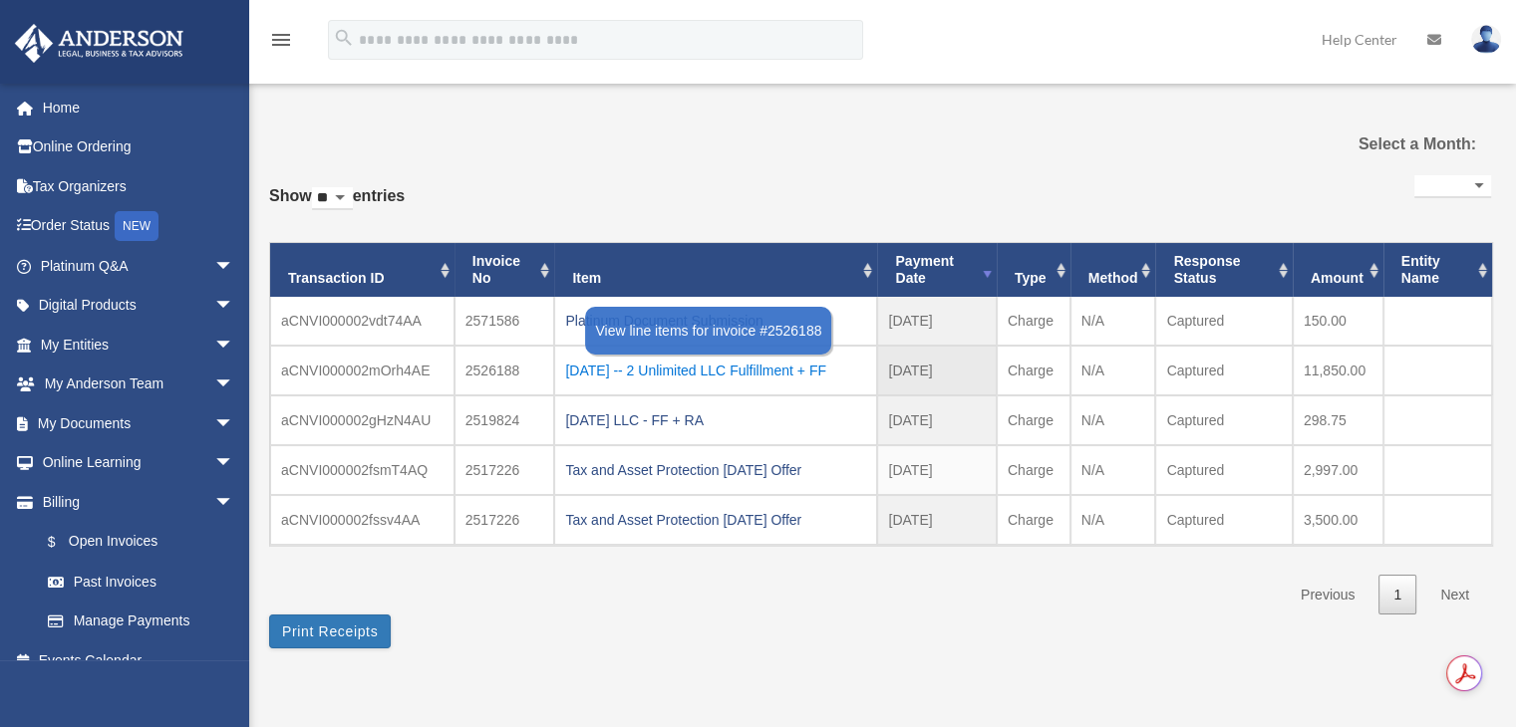
click at [731, 372] on div "[DATE] -- 2 Unlimited LLC Fulfillment + FF" at bounding box center [715, 371] width 301 height 28
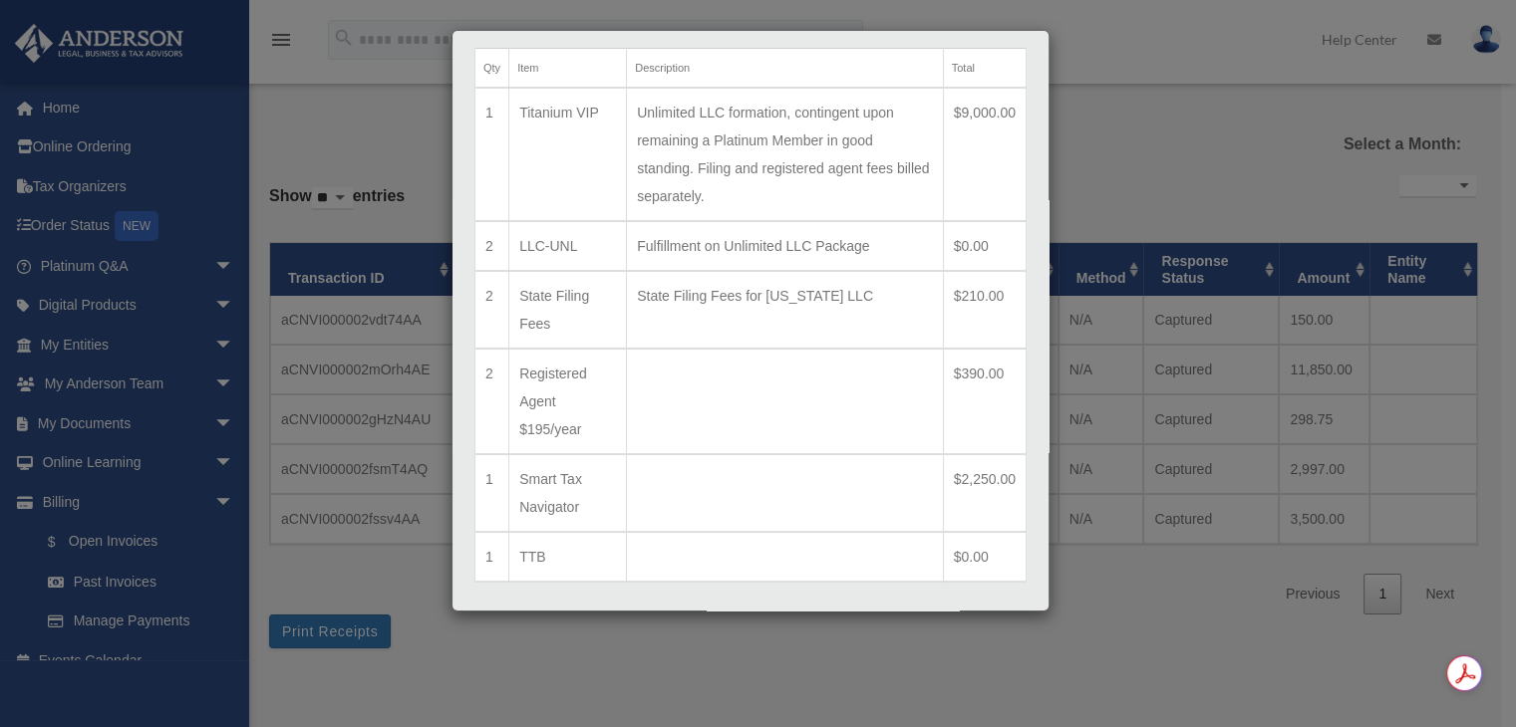
scroll to position [167, 0]
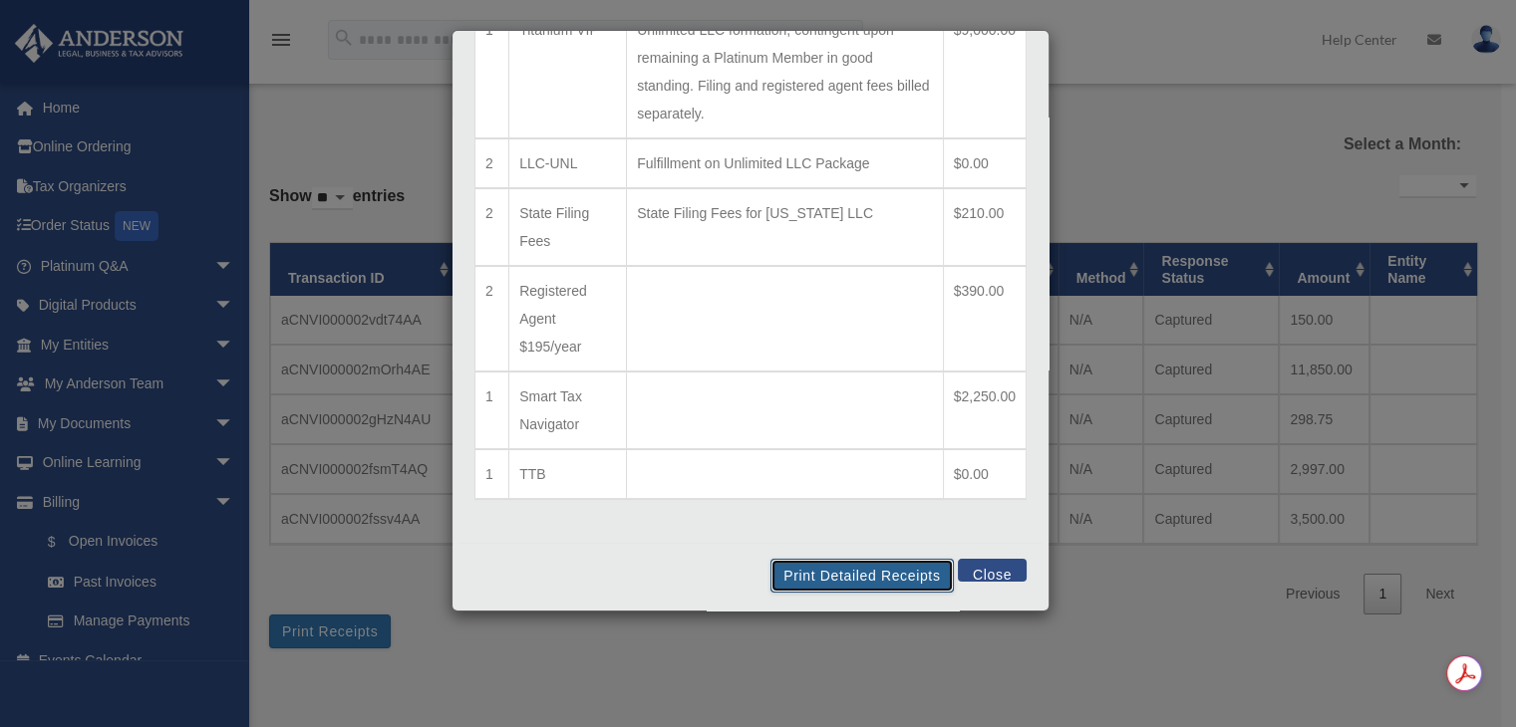
click at [901, 577] on button "Print Detailed Receipts" at bounding box center [861, 576] width 182 height 34
click at [977, 572] on button "Close" at bounding box center [992, 570] width 69 height 23
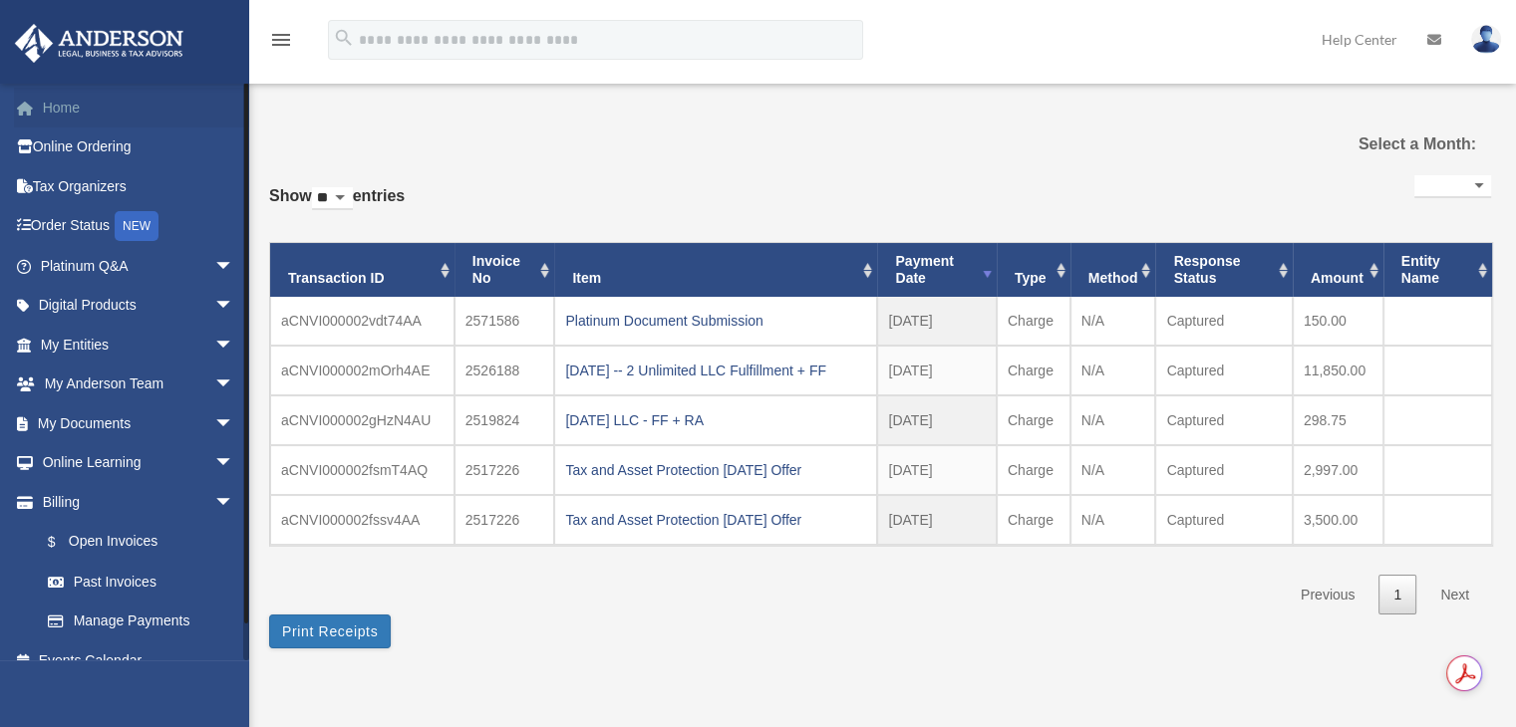
click at [45, 120] on link "Home" at bounding box center [139, 108] width 250 height 40
